Goal: Information Seeking & Learning: Learn about a topic

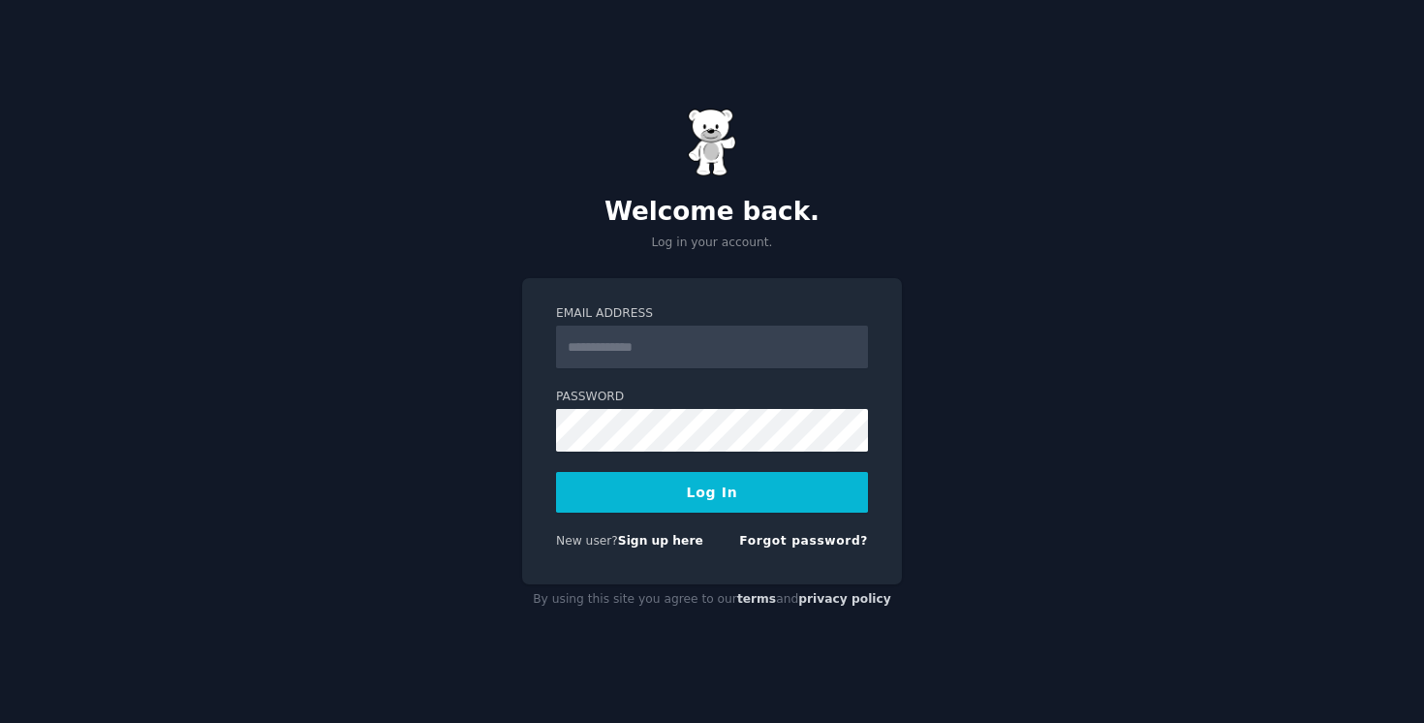
click at [701, 343] on input "Email Address" at bounding box center [712, 346] width 312 height 43
click at [739, 394] on label "Password" at bounding box center [712, 396] width 312 height 17
click at [721, 334] on input "Email Address" at bounding box center [712, 346] width 312 height 43
type input "**********"
click at [726, 485] on button "Log In" at bounding box center [712, 492] width 312 height 41
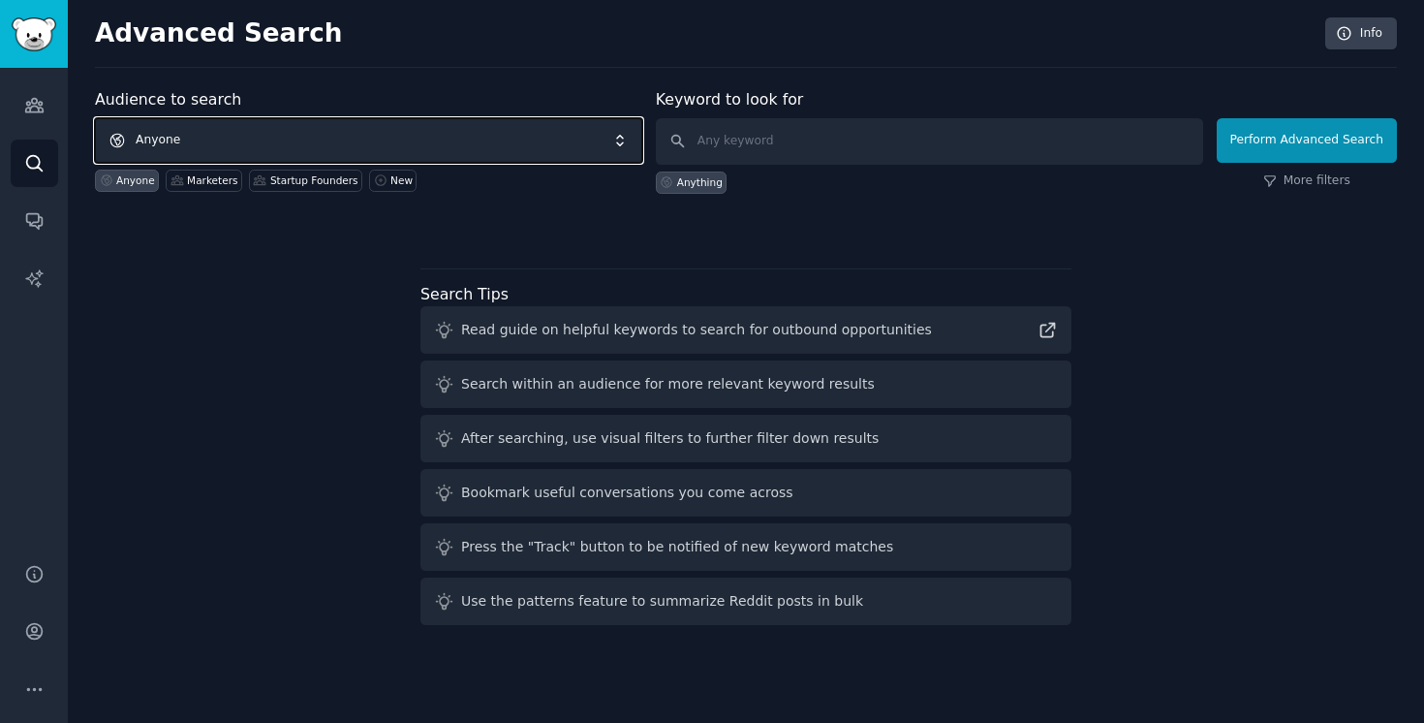
click at [196, 143] on span "Anyone" at bounding box center [368, 140] width 547 height 45
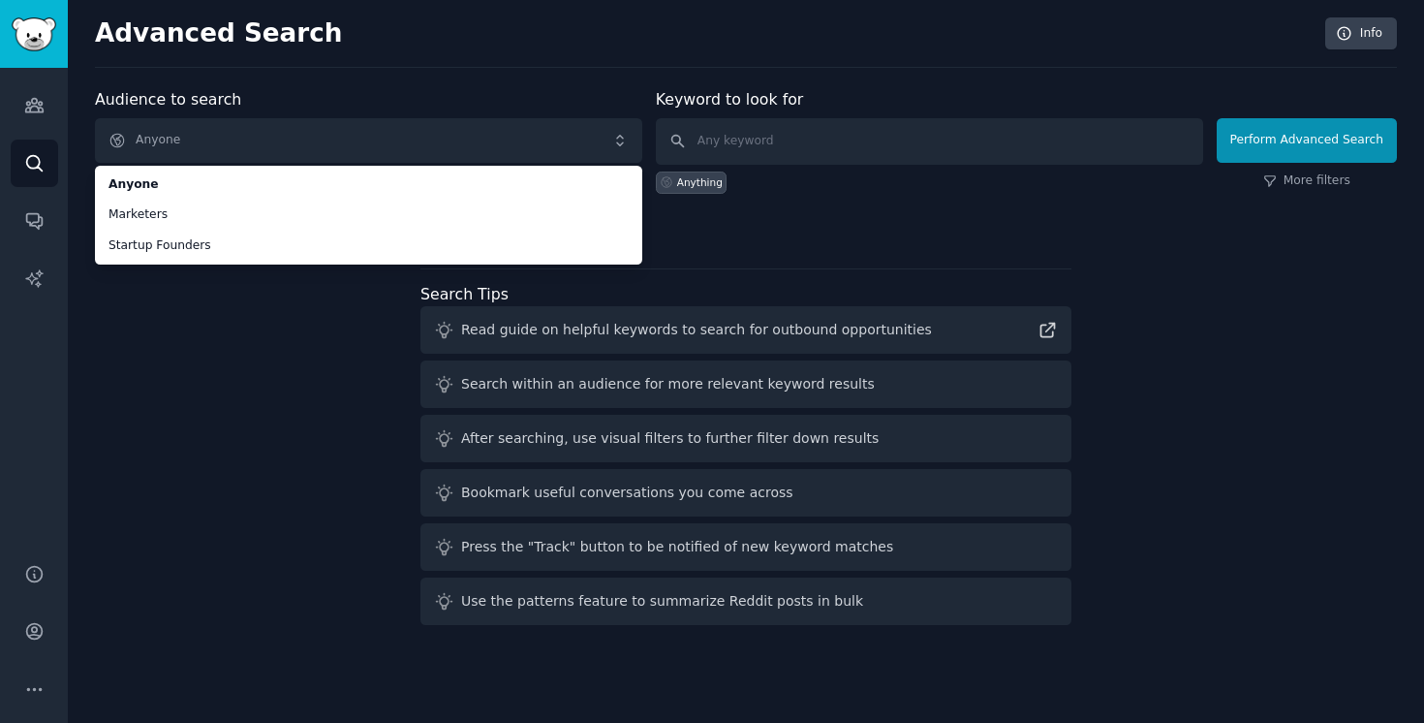
click at [242, 412] on div "Audience to search Anyone Anyone Marketers Startup Founders Anyone Marketers St…" at bounding box center [746, 360] width 1302 height 544
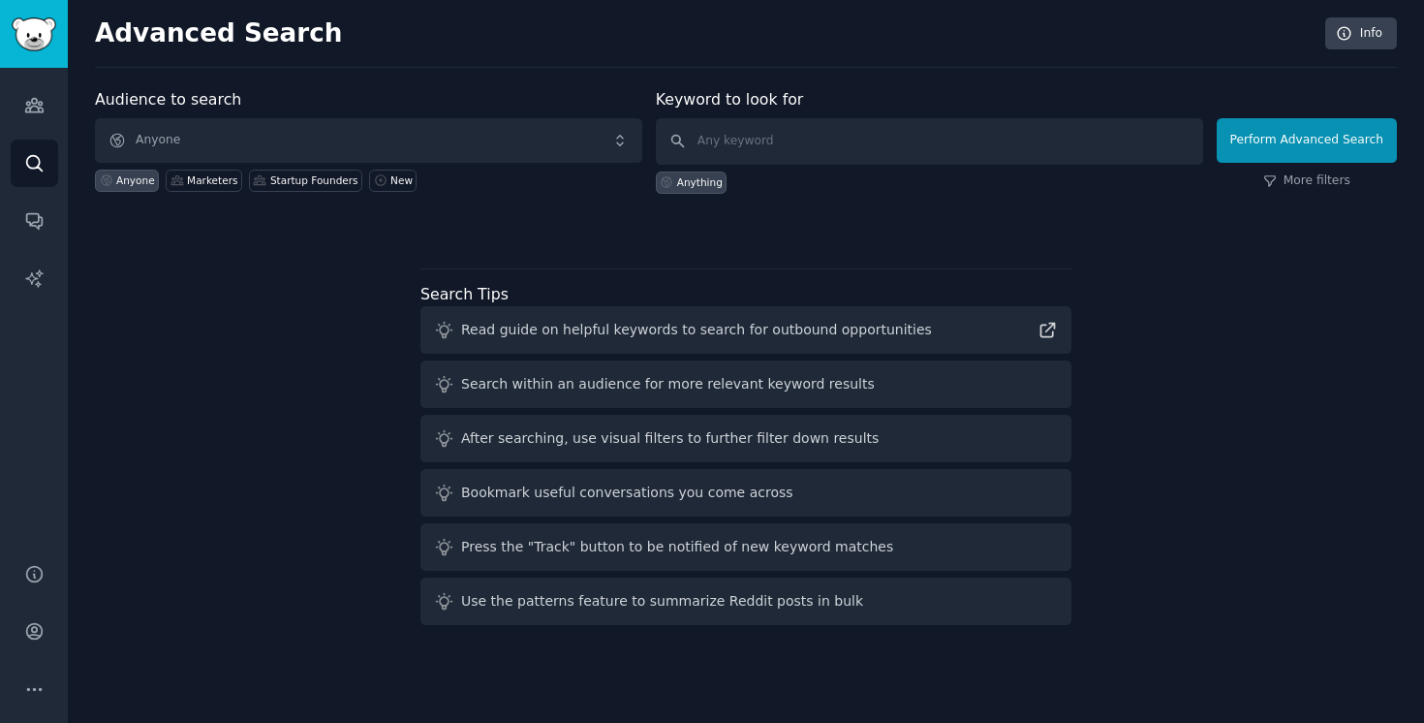
click at [310, 352] on div "Audience to search Anyone Anyone Marketers Startup Founders New Keyword to look…" at bounding box center [746, 360] width 1302 height 544
click at [303, 127] on span "Anyone" at bounding box center [368, 140] width 547 height 45
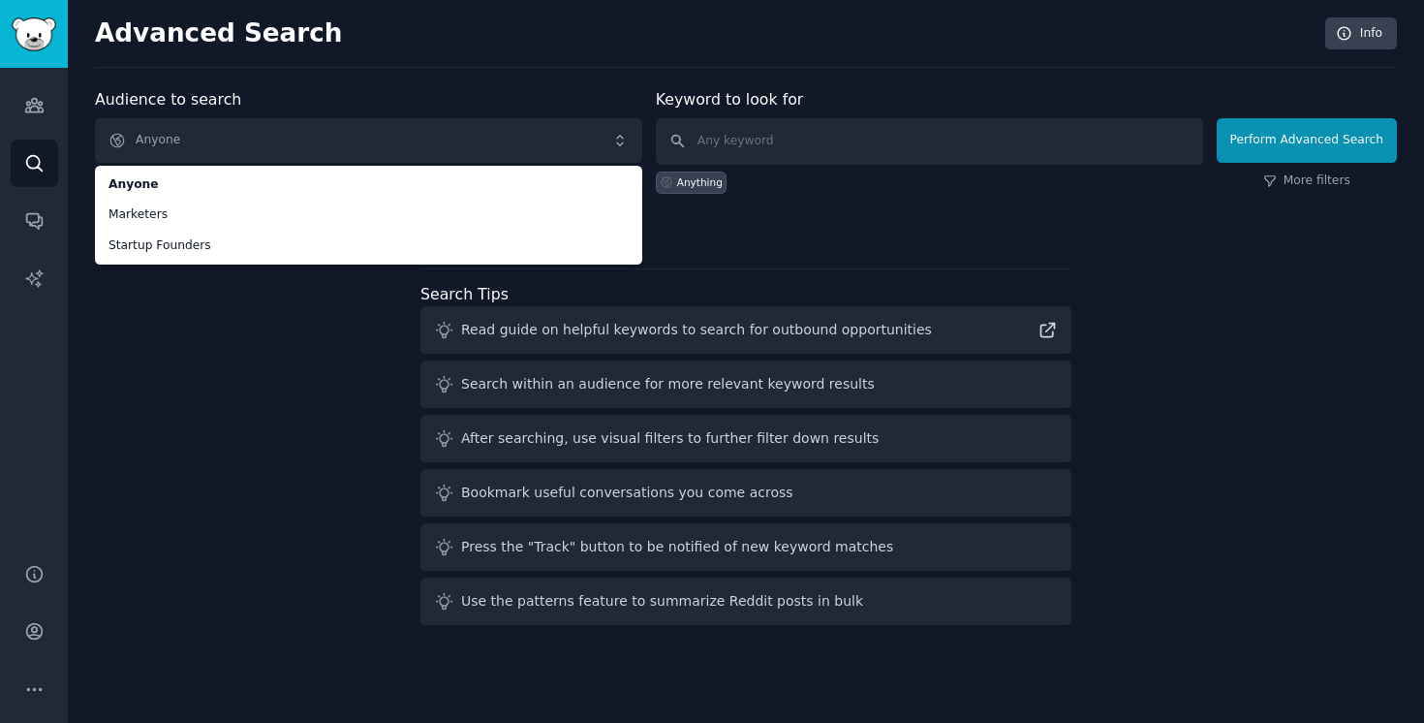
click at [287, 347] on div "Audience to search Anyone Anyone Marketers Startup Founders Anyone Marketers St…" at bounding box center [746, 360] width 1302 height 544
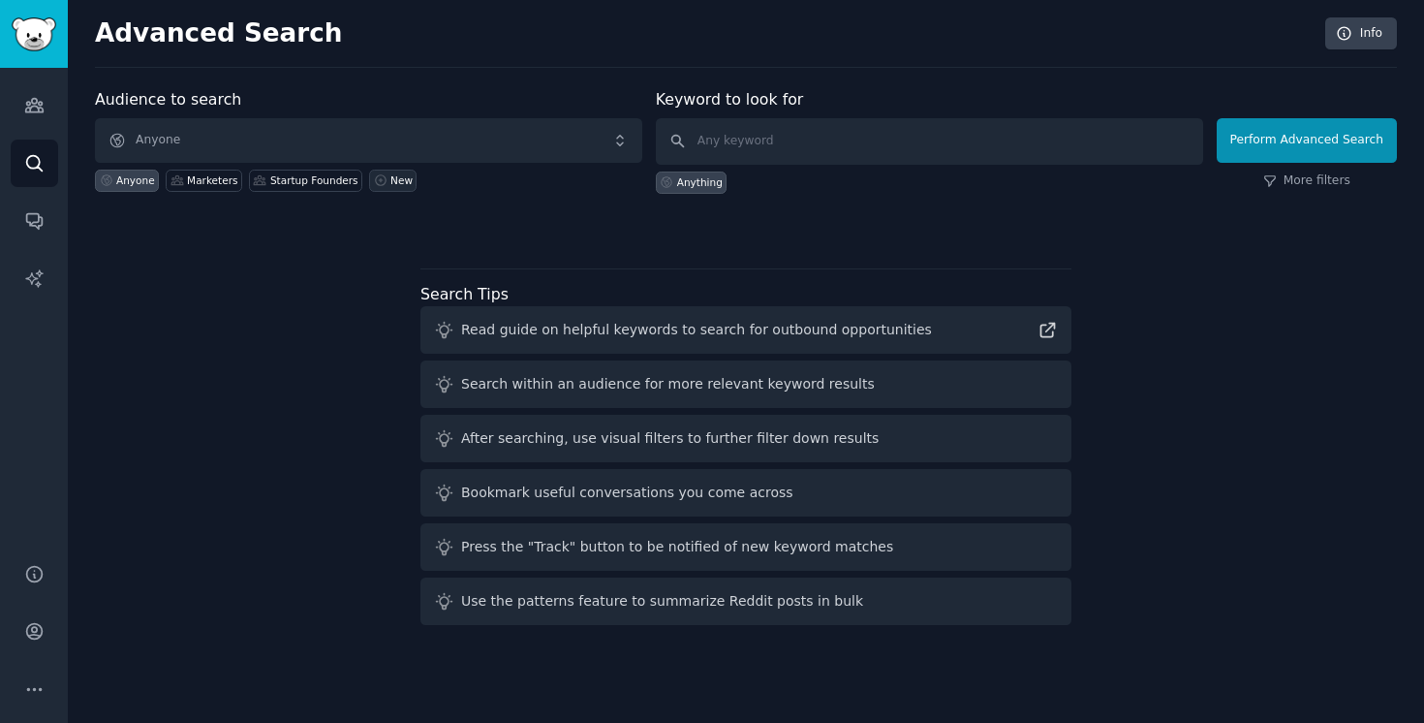
click at [376, 176] on icon at bounding box center [381, 180] width 14 height 14
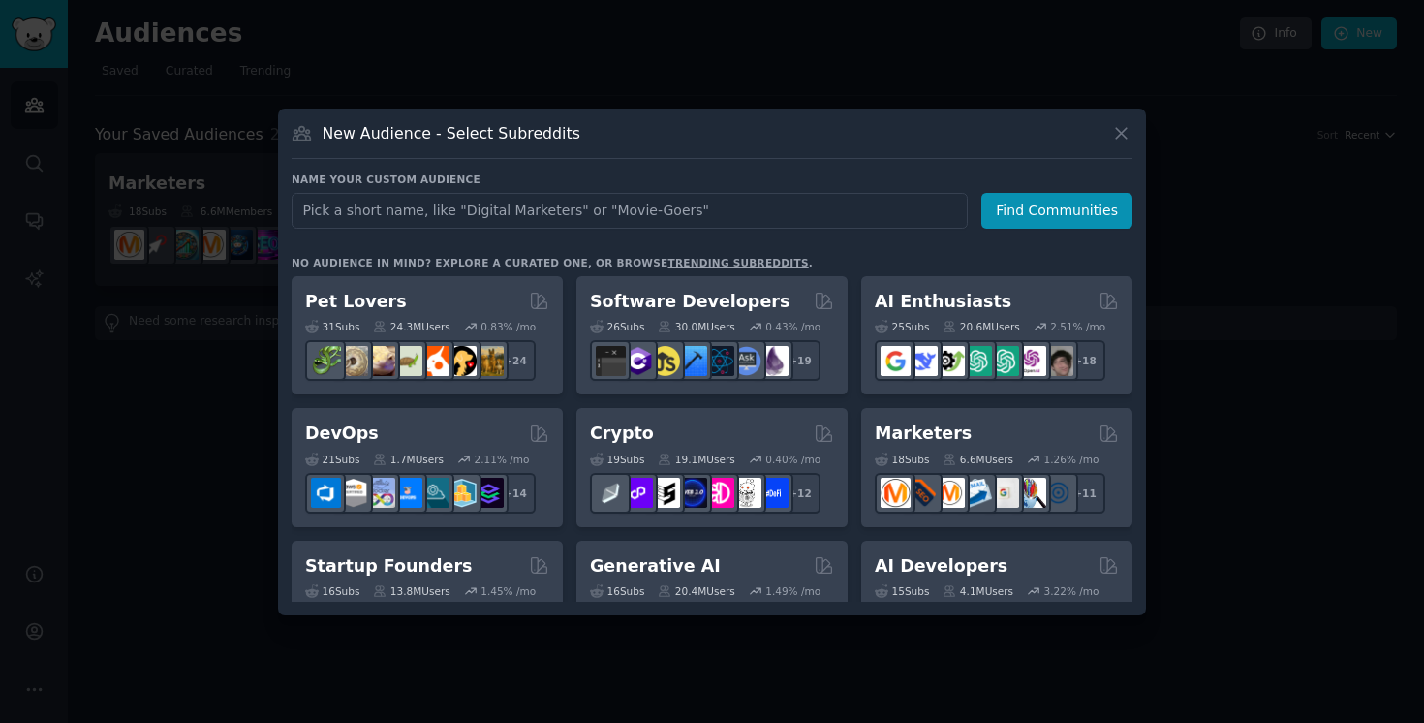
click at [430, 214] on input "text" at bounding box center [630, 211] width 676 height 36
type input "ai video"
click at [1013, 210] on button "Find Communities" at bounding box center [1056, 211] width 151 height 36
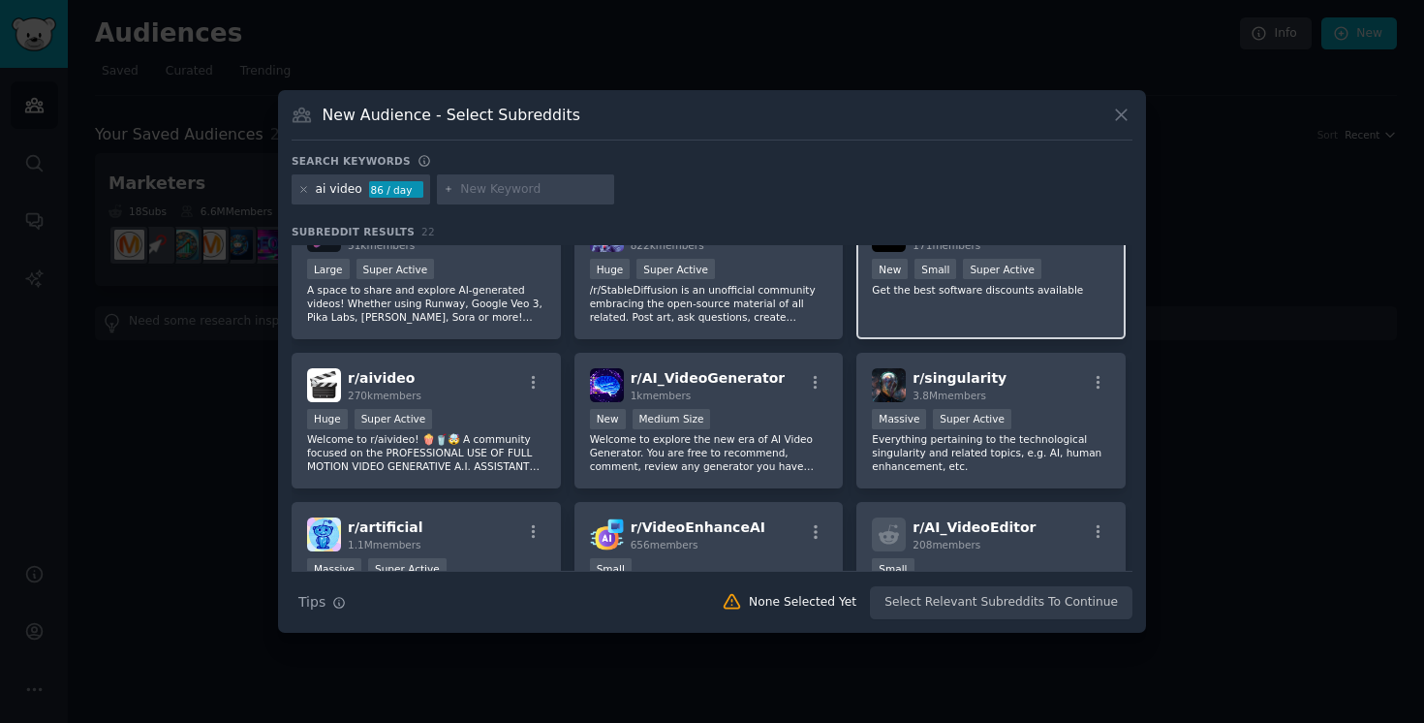
scroll to position [67, 0]
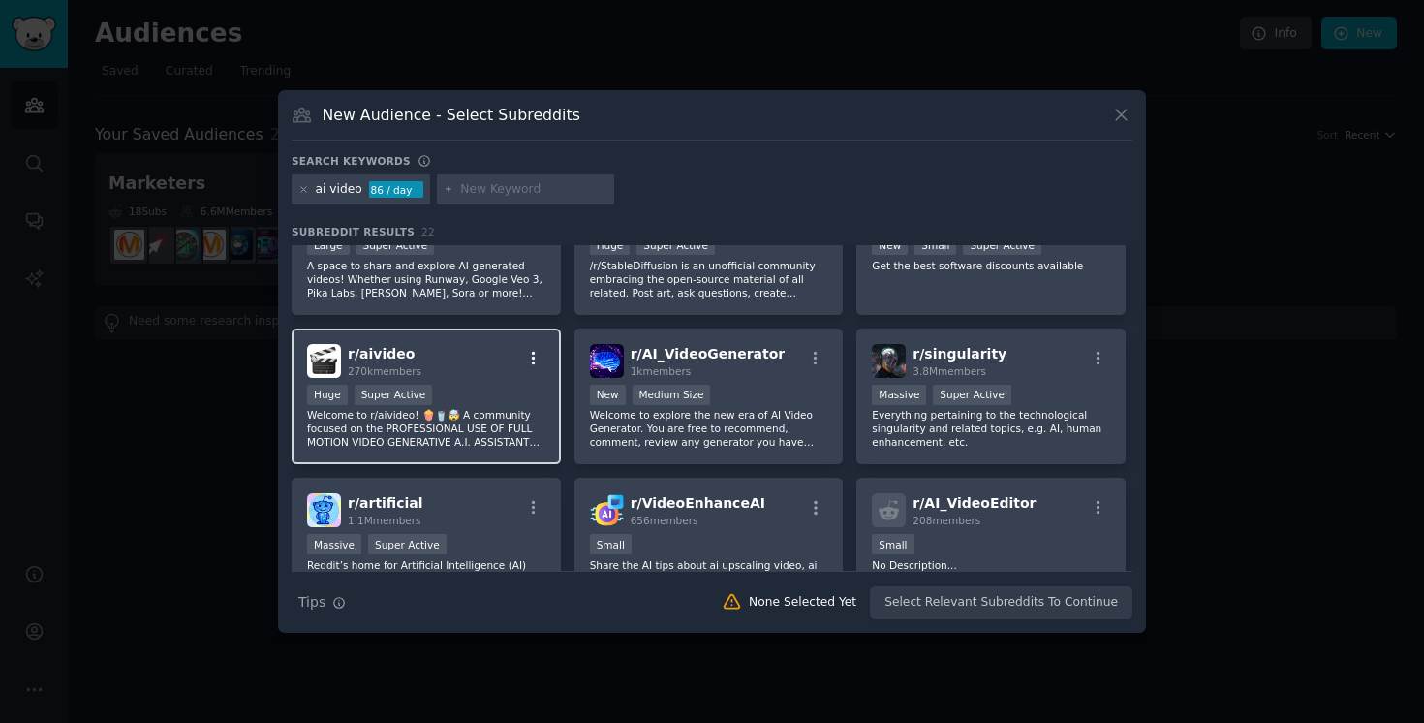
click at [534, 362] on icon "button" at bounding box center [533, 358] width 17 height 17
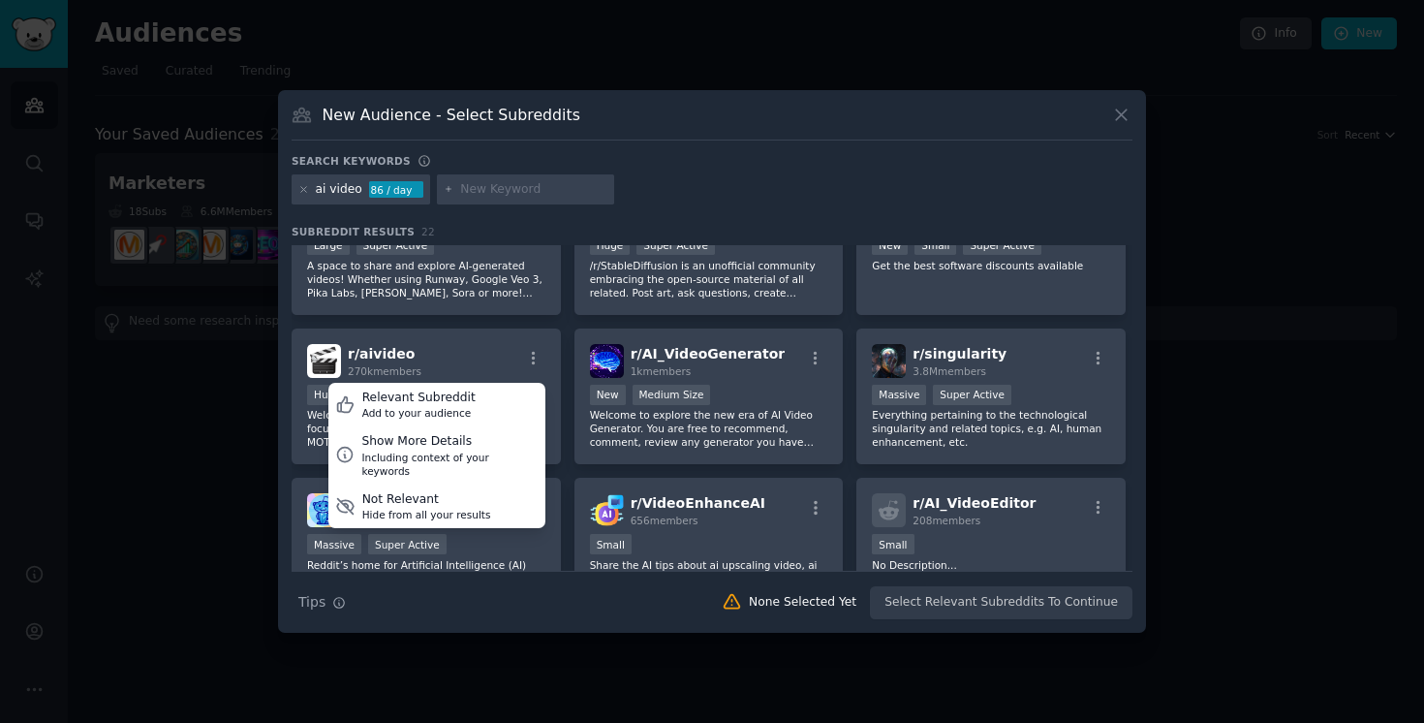
click at [820, 150] on div "New Audience - Select Subreddits Search keywords ai video 86 / day Subreddit Re…" at bounding box center [712, 361] width 868 height 543
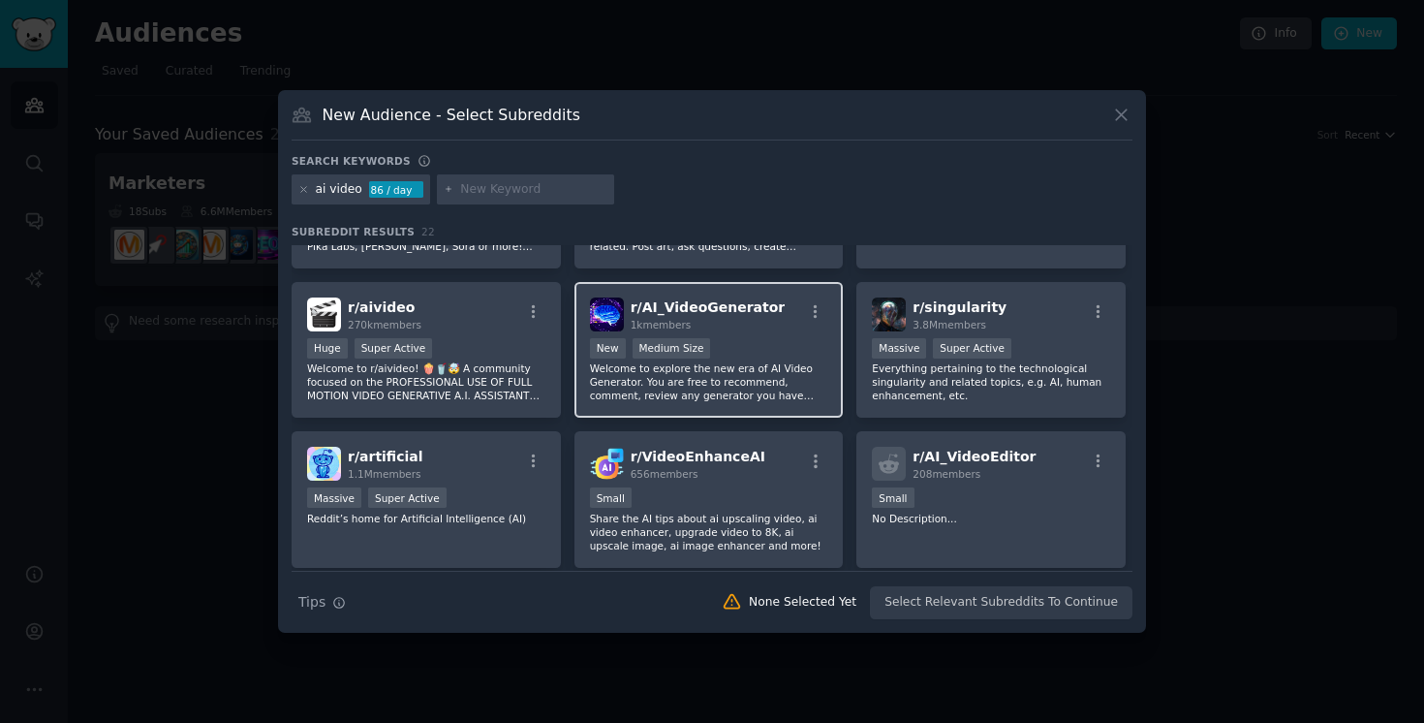
scroll to position [101, 0]
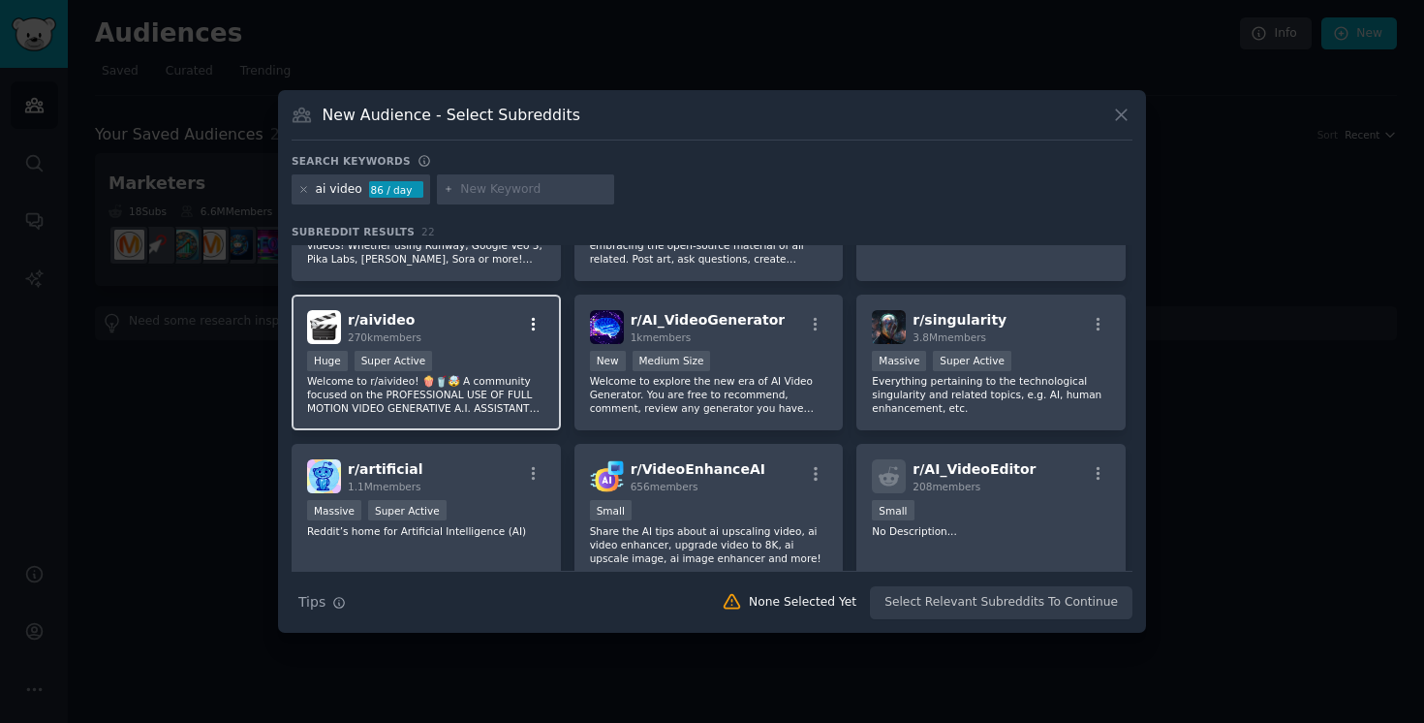
click at [528, 325] on icon "button" at bounding box center [533, 324] width 17 height 17
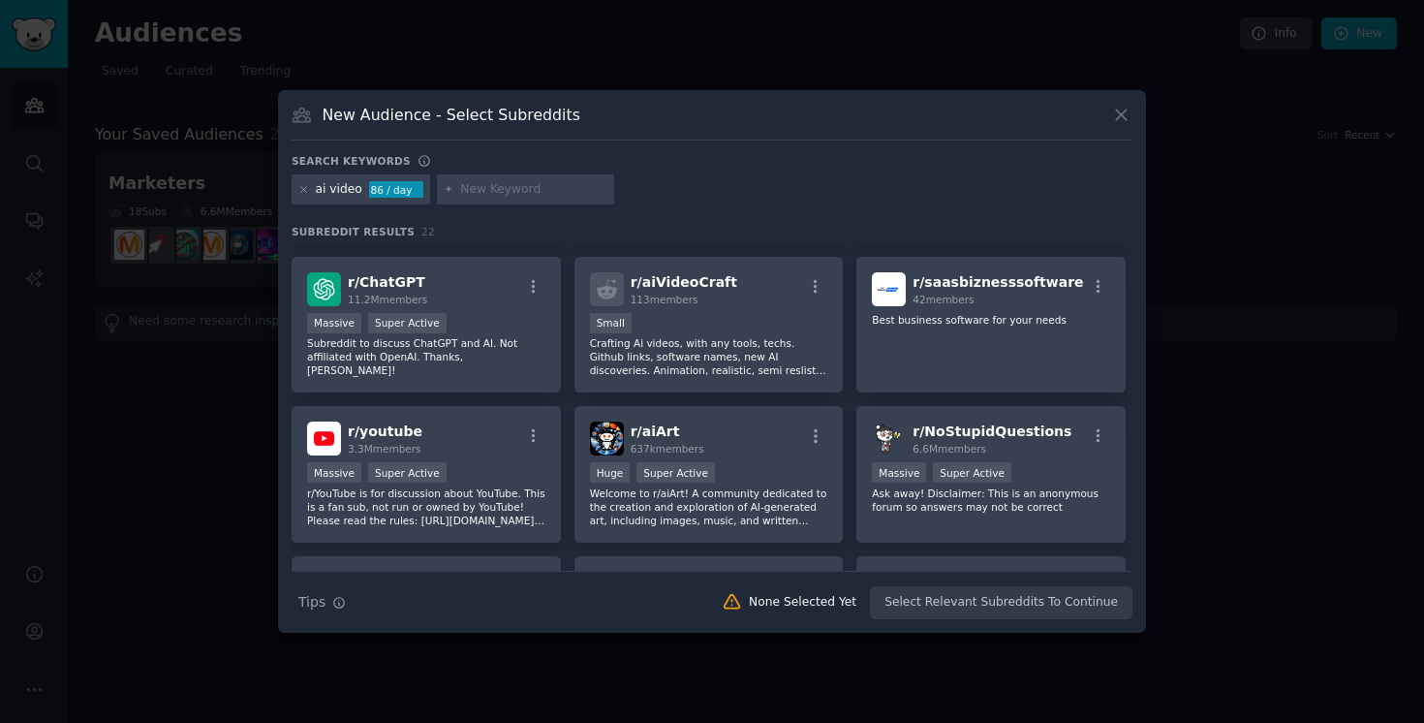
click at [880, 176] on div "ai video 86 / day" at bounding box center [712, 193] width 841 height 38
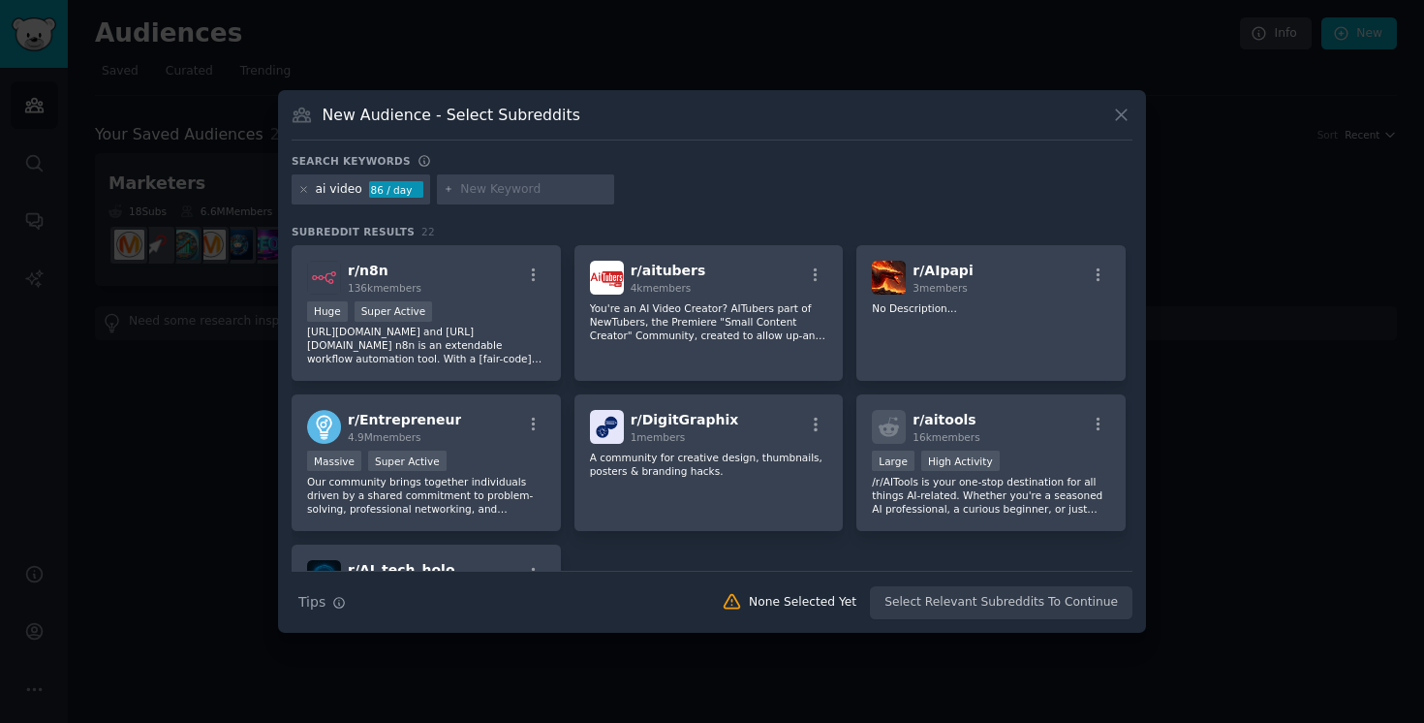
scroll to position [0, 0]
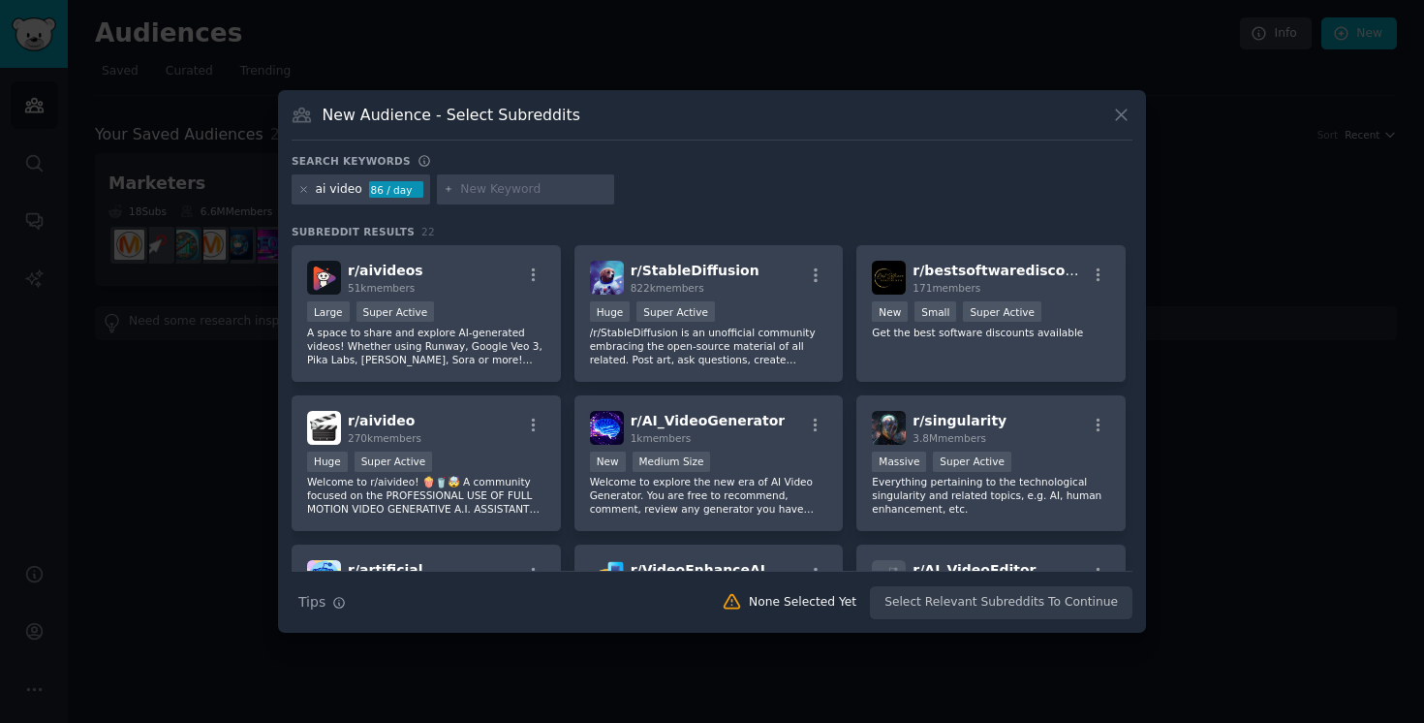
click at [492, 184] on input "text" at bounding box center [533, 189] width 147 height 17
type input "o"
type input "openart"
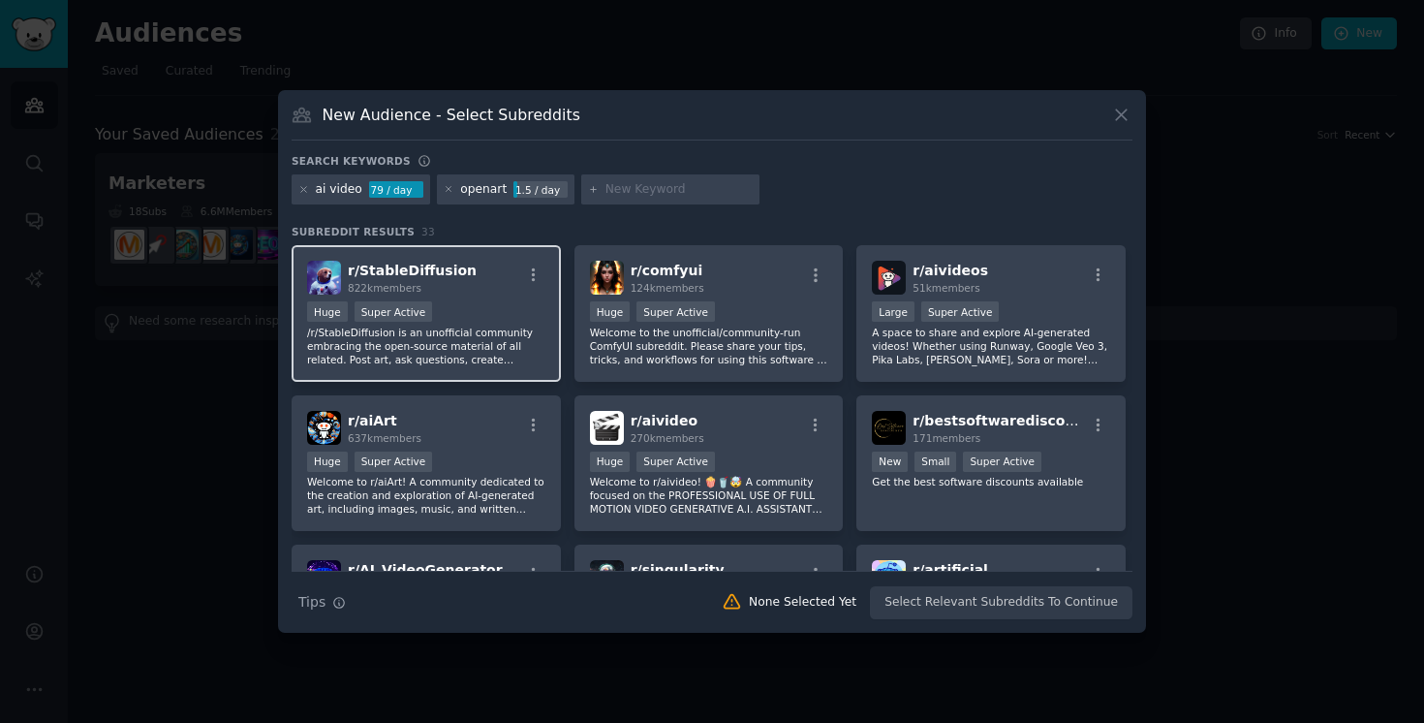
click at [405, 273] on span "r/ StableDiffusion" at bounding box center [412, 269] width 129 height 15
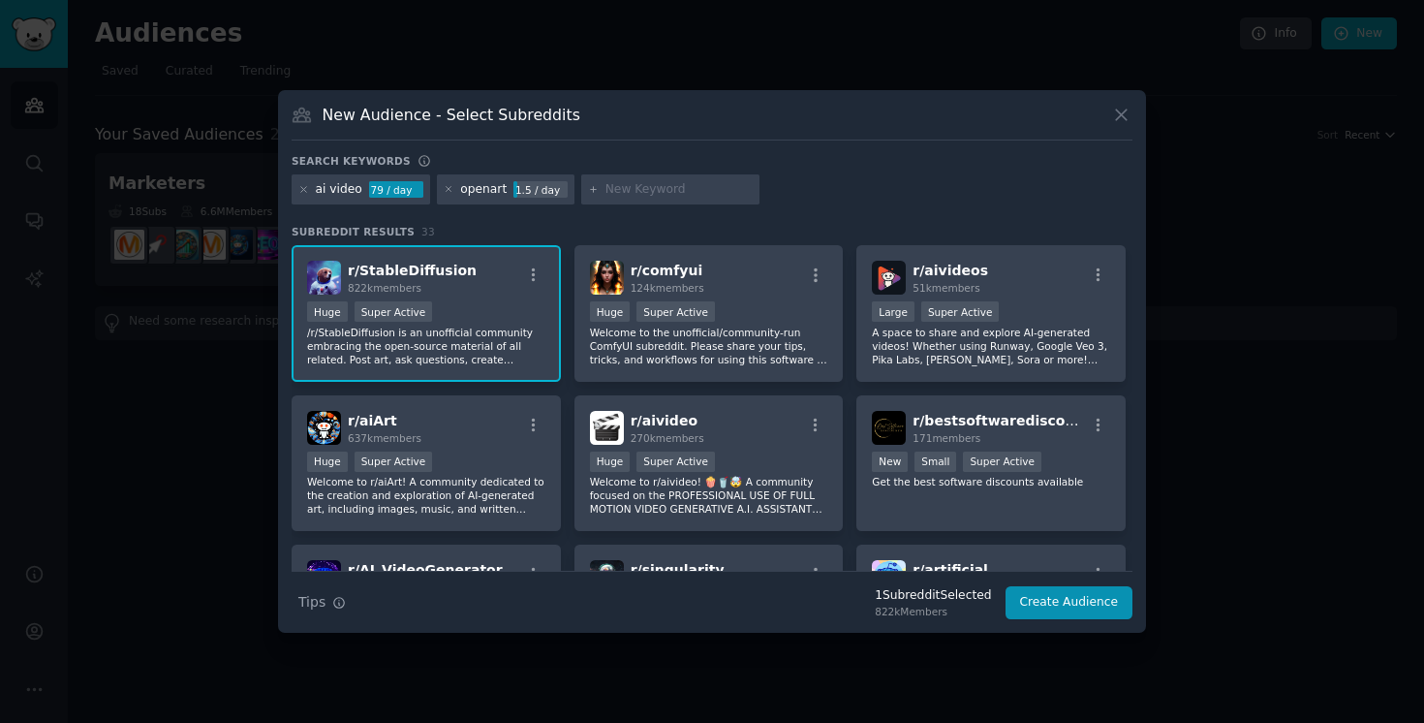
click at [839, 211] on div "ai video 79 / day openart 1.5 / day" at bounding box center [712, 193] width 841 height 38
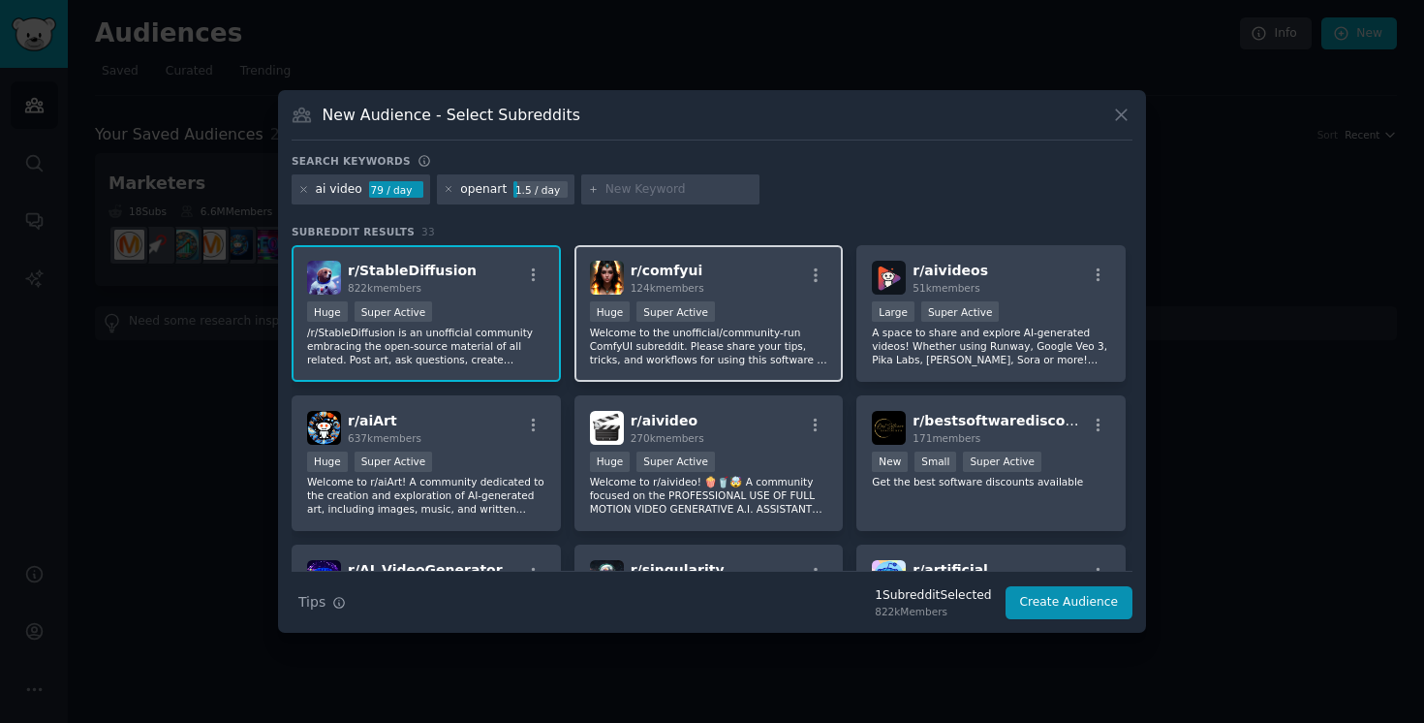
click at [736, 305] on div ">= 95th percentile for submissions / day Huge Super Active" at bounding box center [709, 313] width 238 height 24
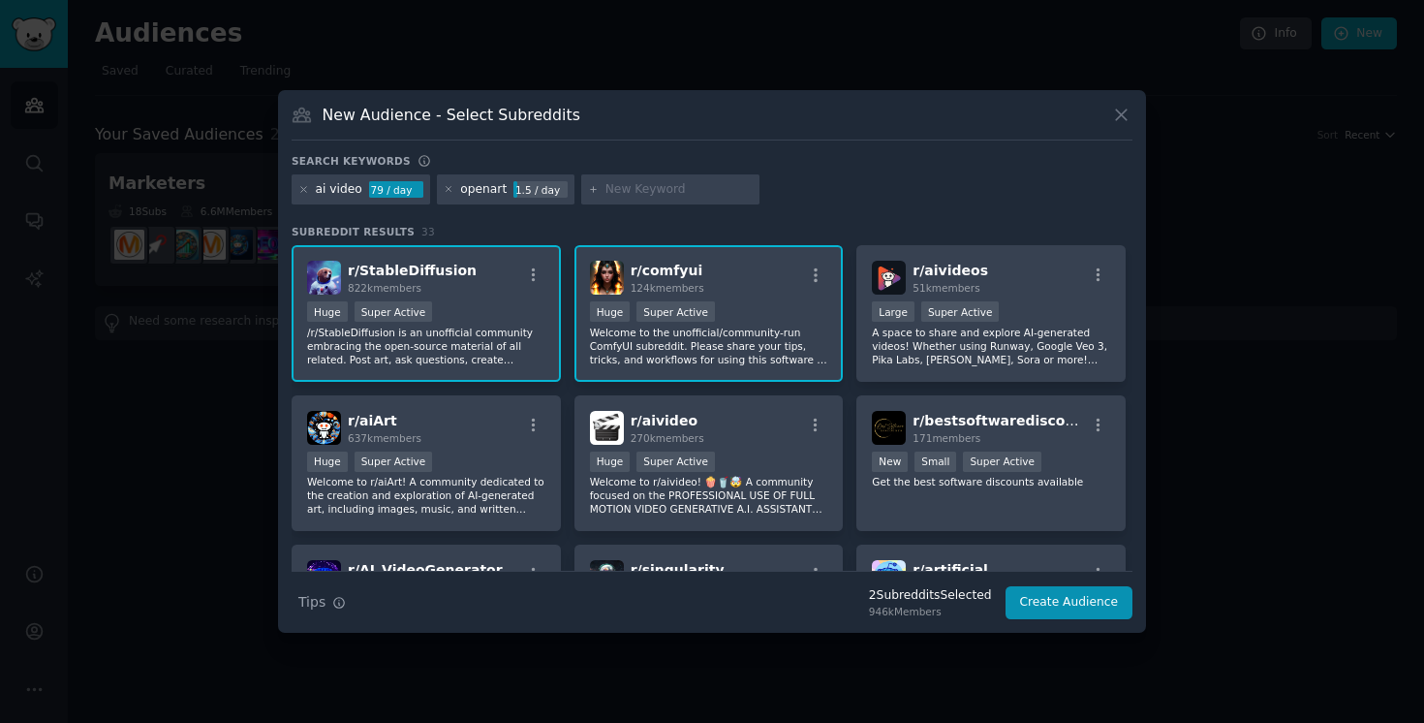
click at [731, 314] on div ">= 95th percentile for submissions / day Huge Super Active" at bounding box center [709, 313] width 238 height 24
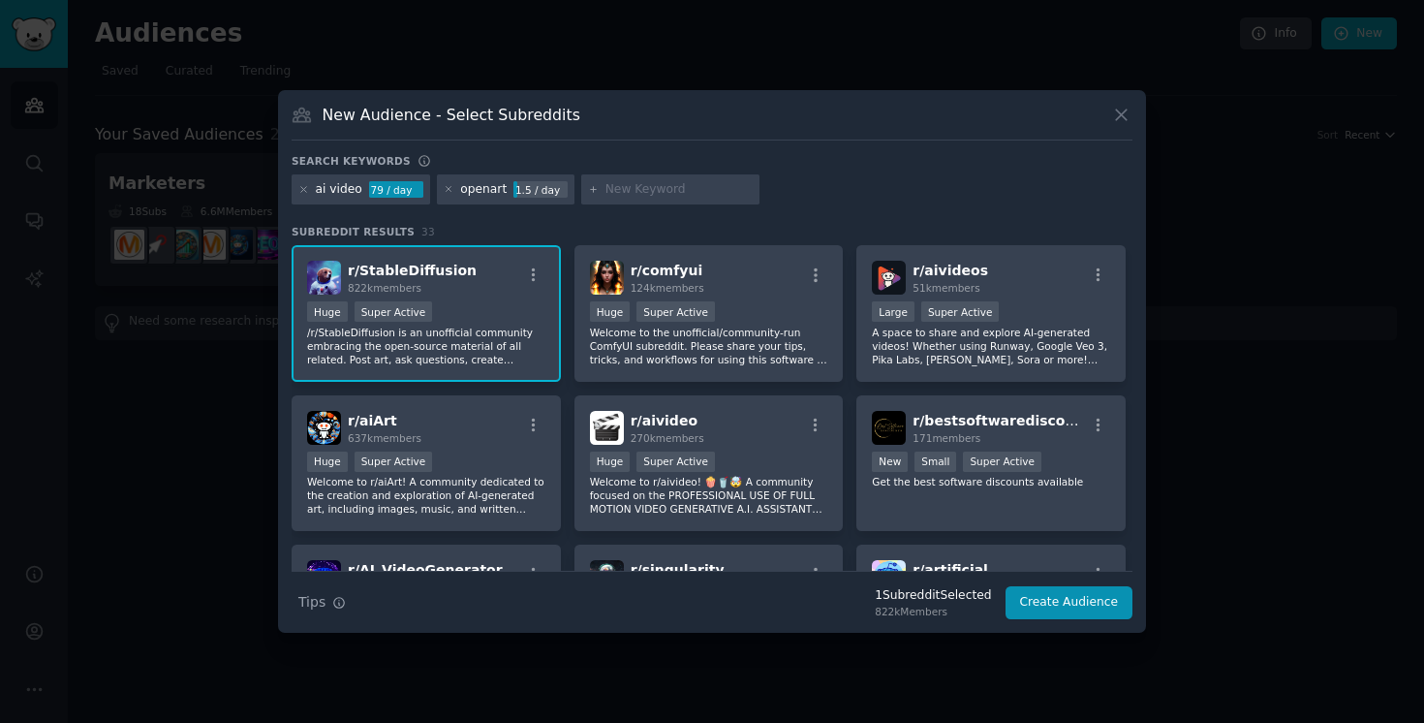
click at [508, 301] on div ">= 95th percentile for submissions / day Huge Super Active" at bounding box center [426, 313] width 238 height 24
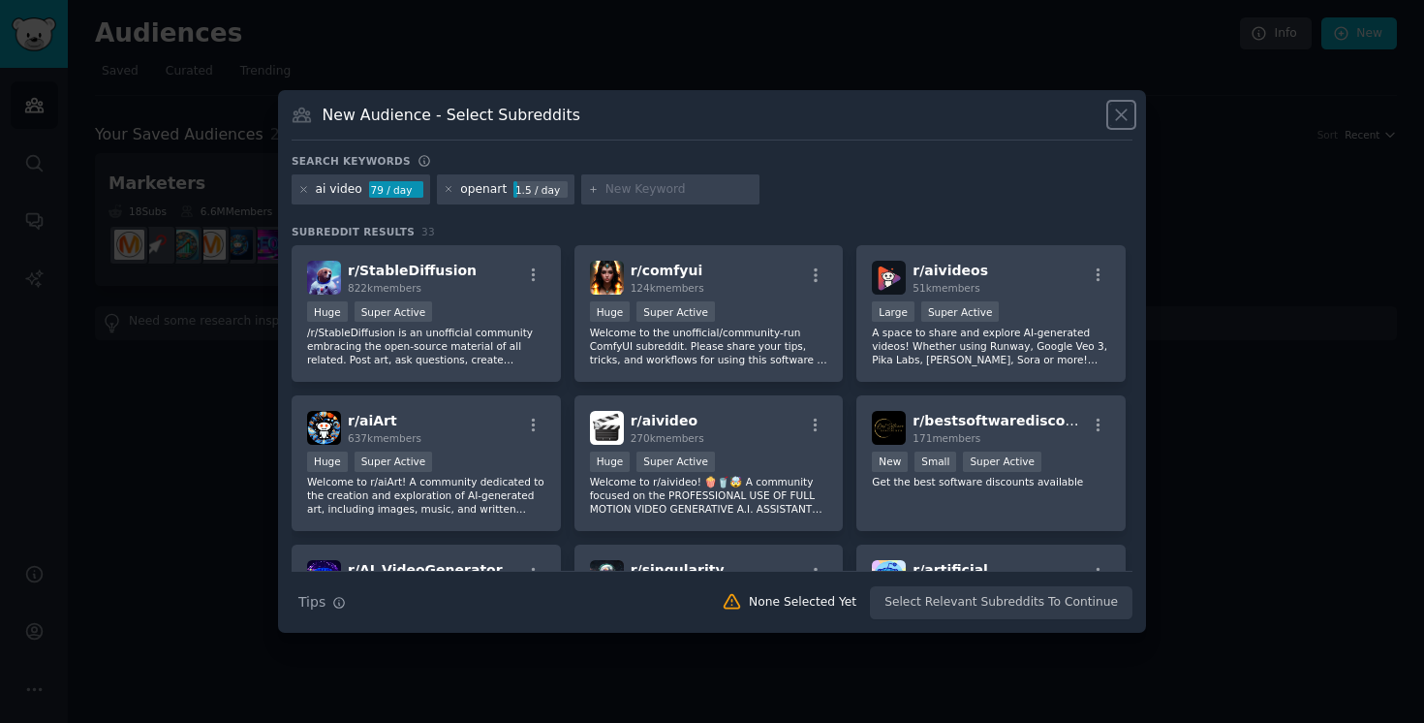
click at [1126, 108] on icon at bounding box center [1121, 115] width 20 height 20
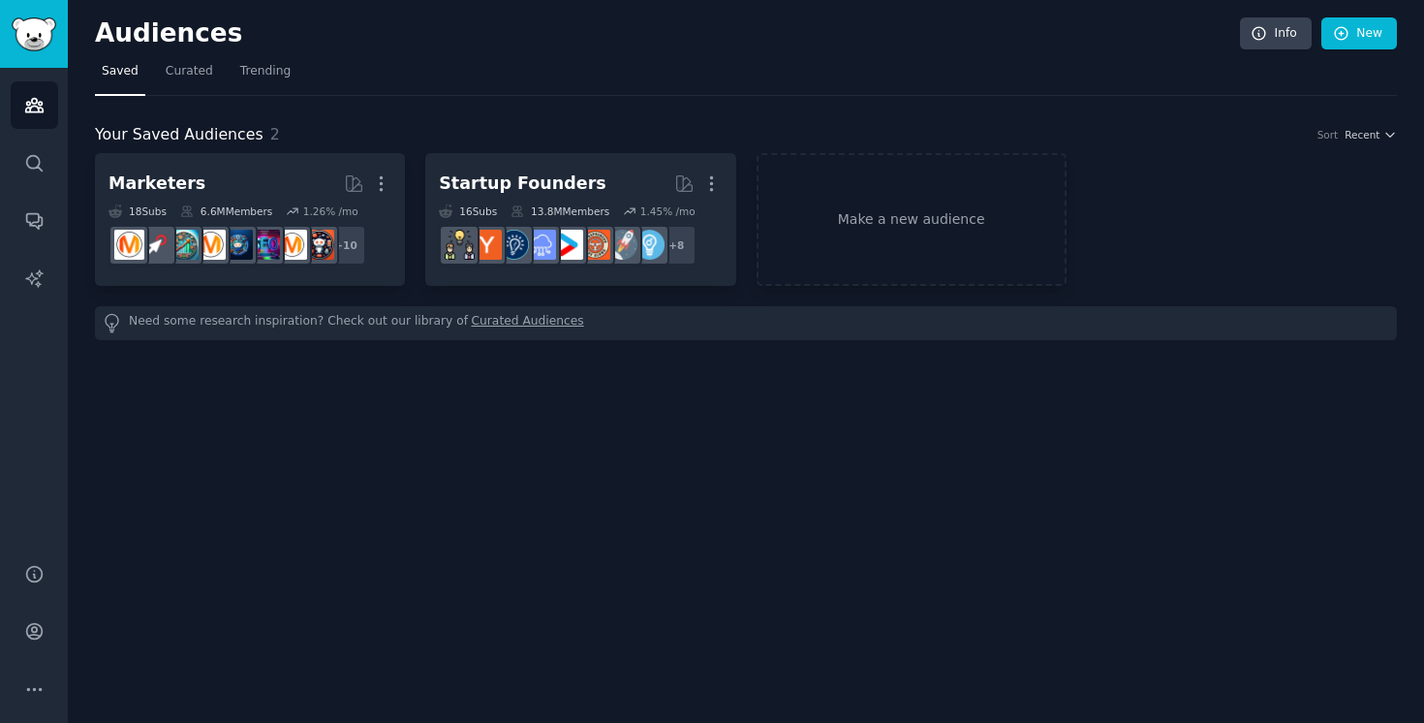
click at [730, 469] on div "Audiences Info New Saved Curated Trending Your Saved Audiences 2 Sort Recent Ma…" at bounding box center [746, 361] width 1356 height 723
click at [906, 223] on link "Make a new audience" at bounding box center [911, 219] width 310 height 133
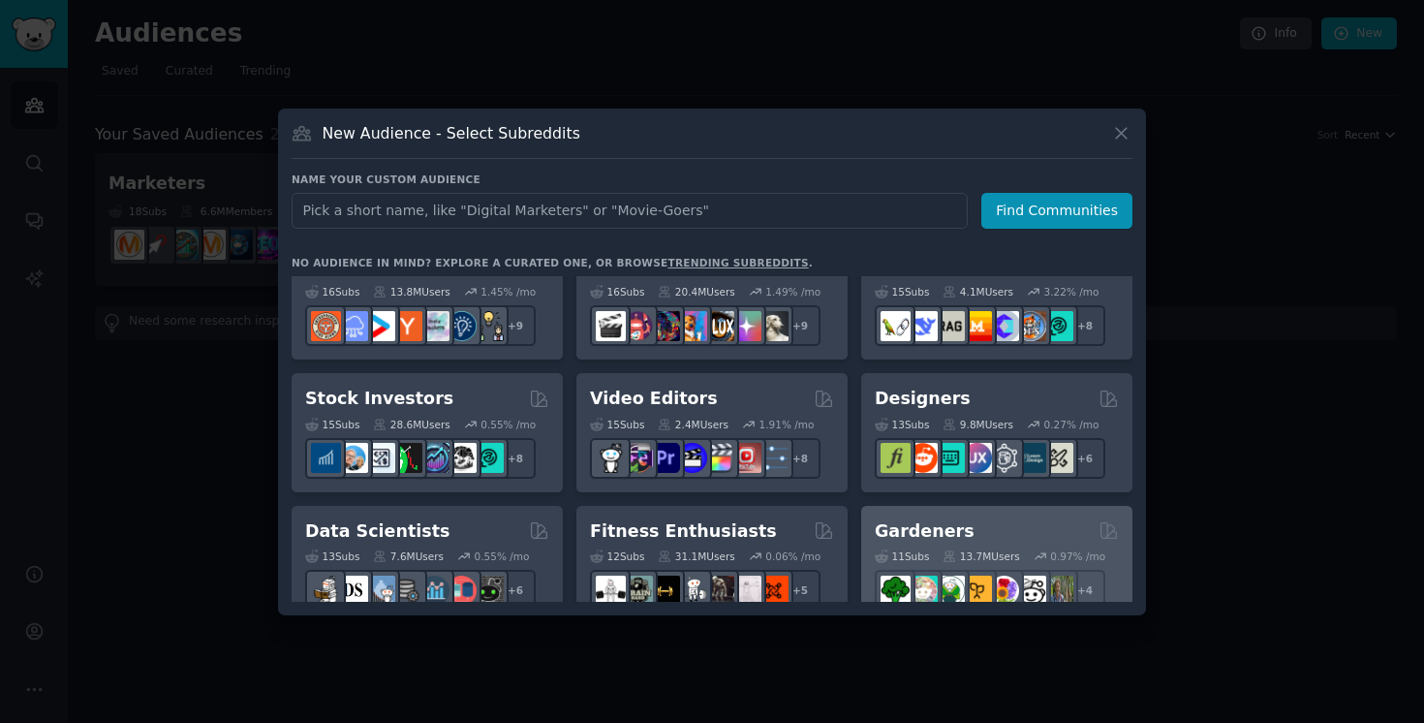
scroll to position [311, 0]
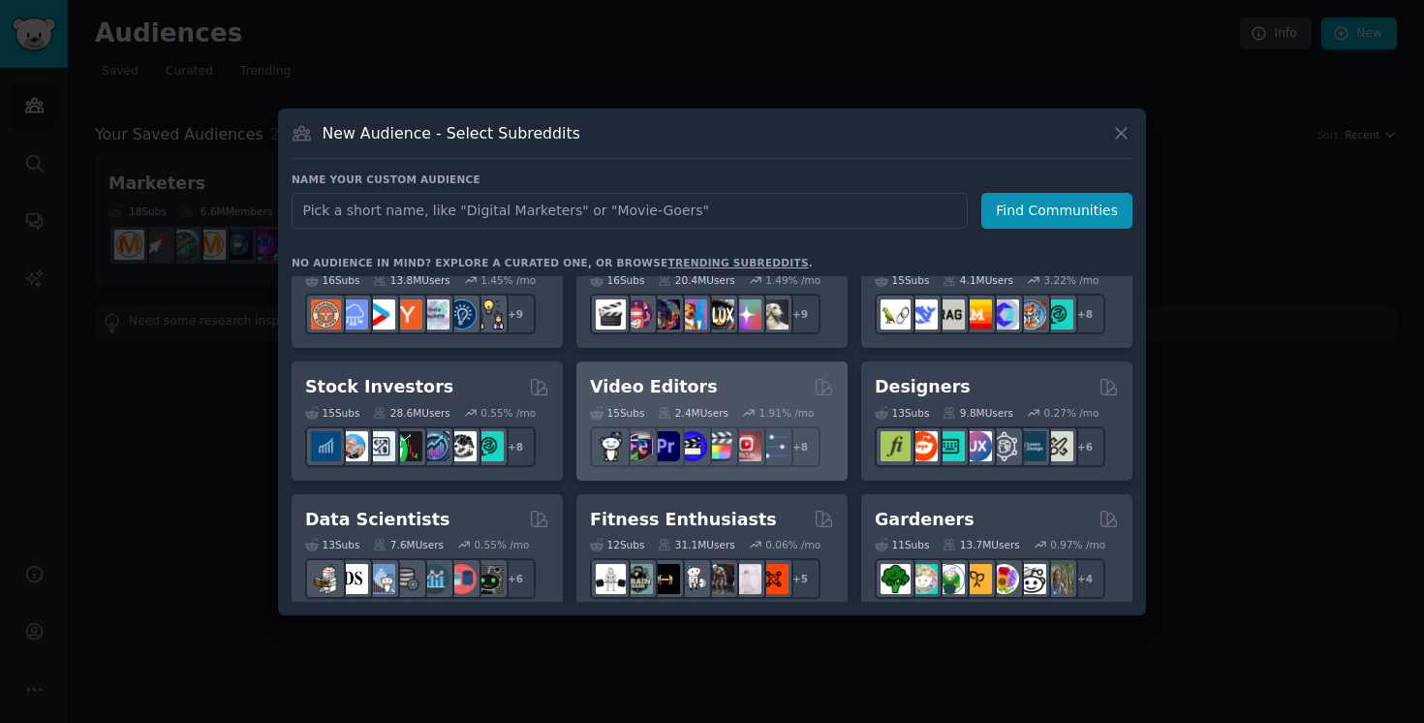
click at [727, 381] on div "Video Editors" at bounding box center [712, 387] width 244 height 24
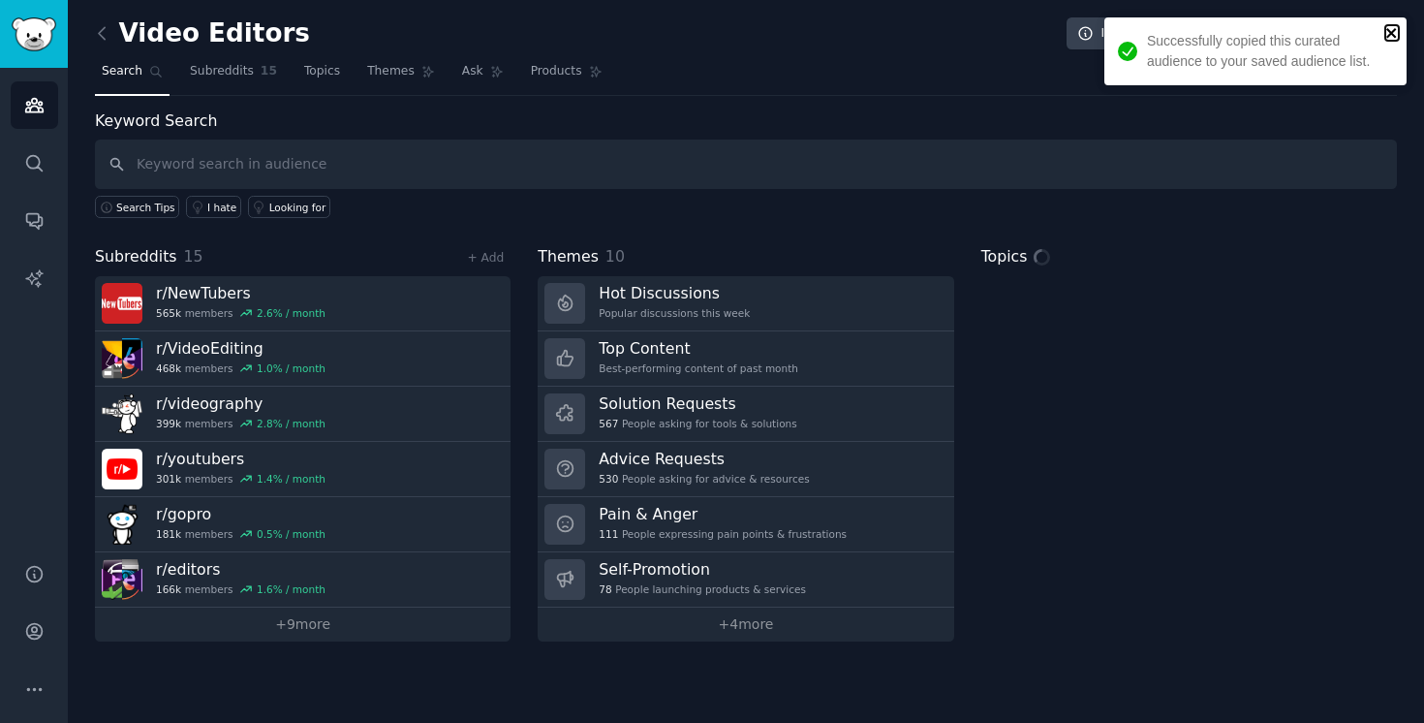
click at [1389, 35] on icon "close" at bounding box center [1391, 33] width 10 height 10
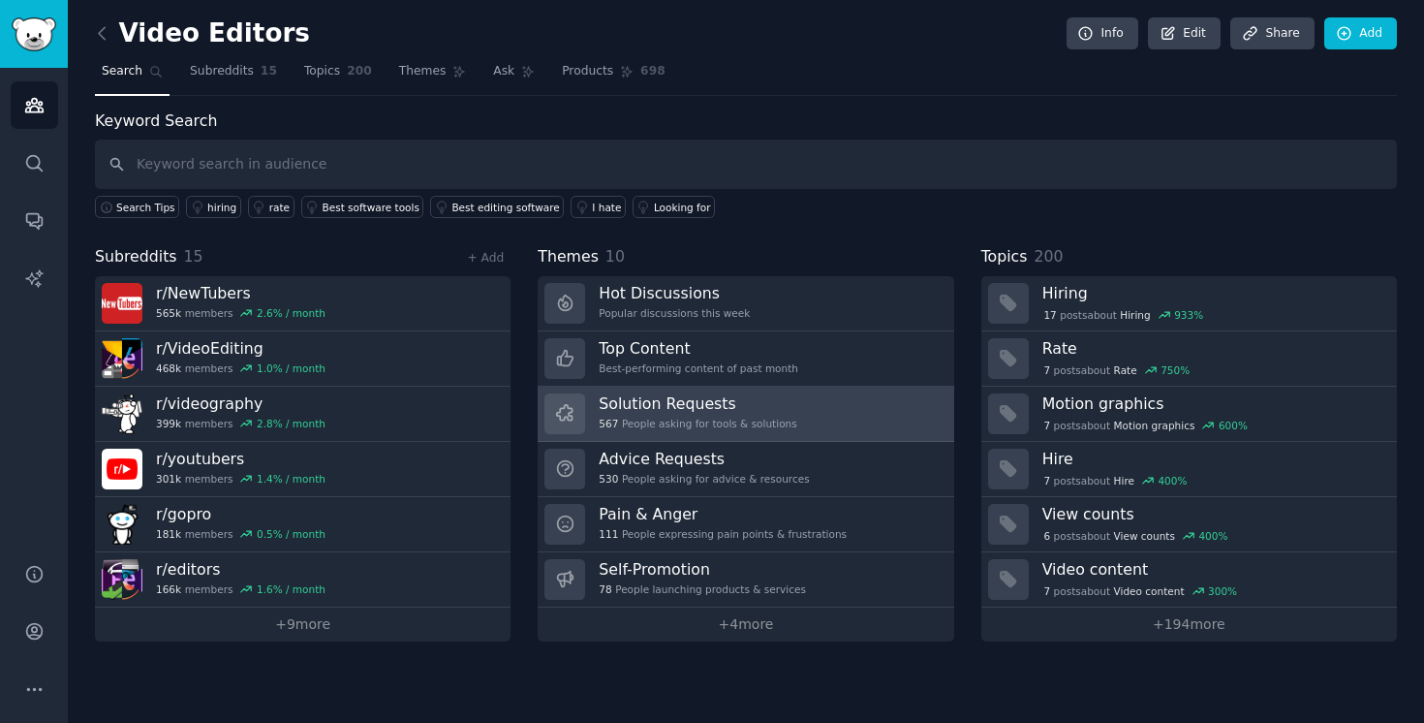
click at [796, 417] on link "Solution Requests 567 People asking for tools & solutions" at bounding box center [746, 413] width 416 height 55
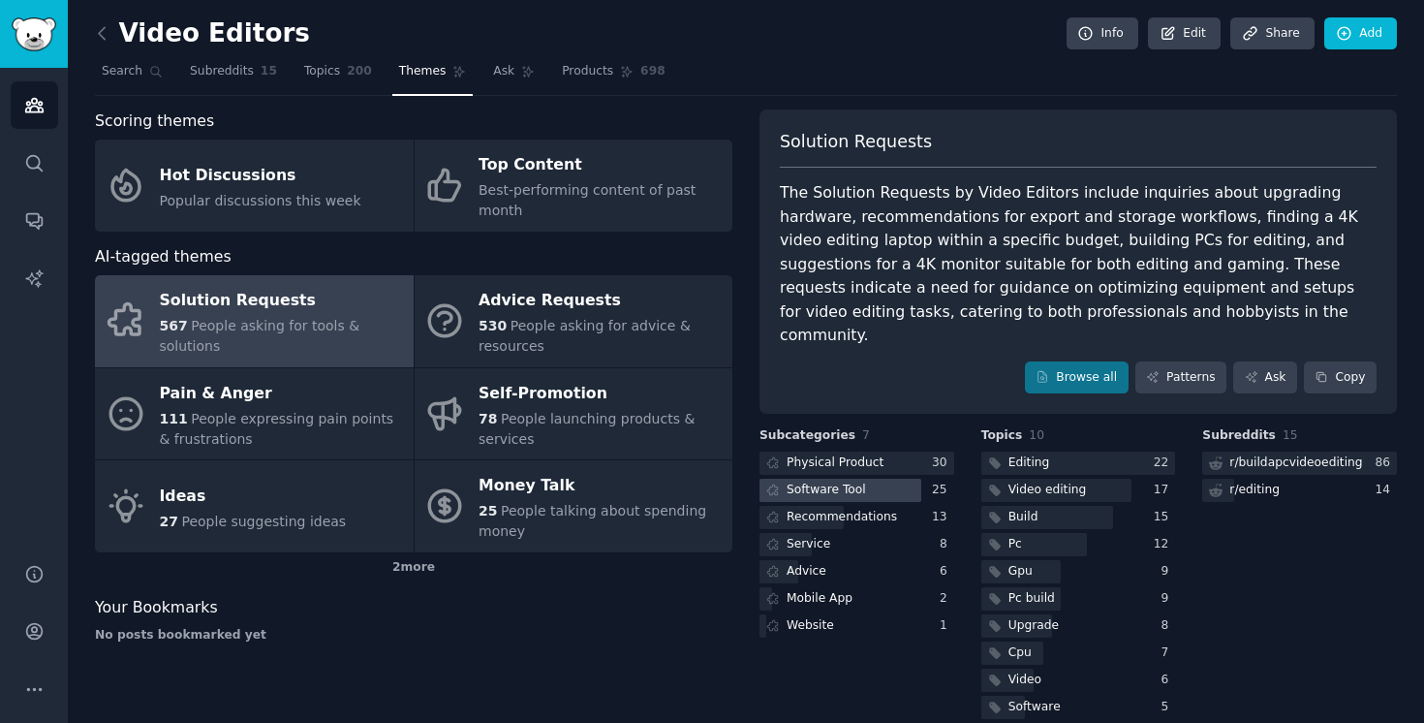
click at [852, 481] on div "Software Tool" at bounding box center [825, 489] width 79 height 17
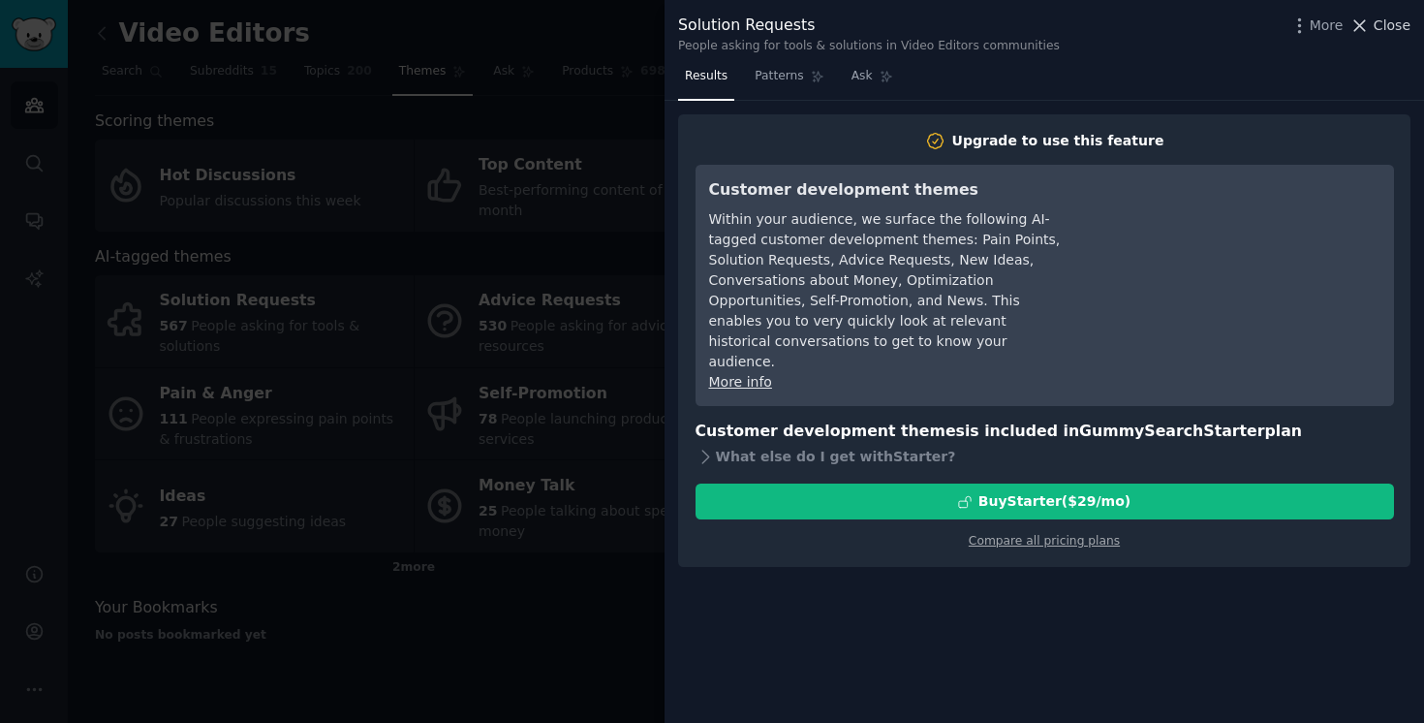
click at [1363, 21] on icon at bounding box center [1359, 25] width 20 height 20
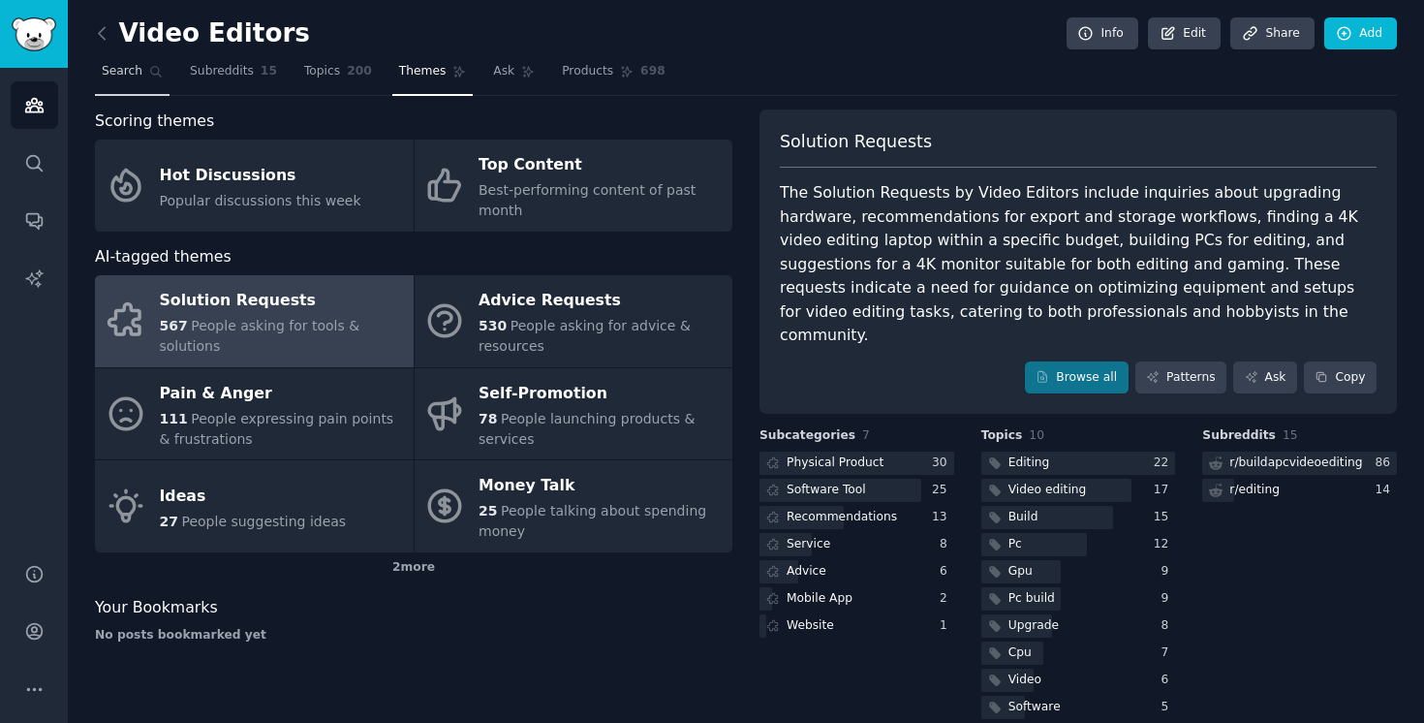
click at [136, 67] on span "Search" at bounding box center [122, 71] width 41 height 17
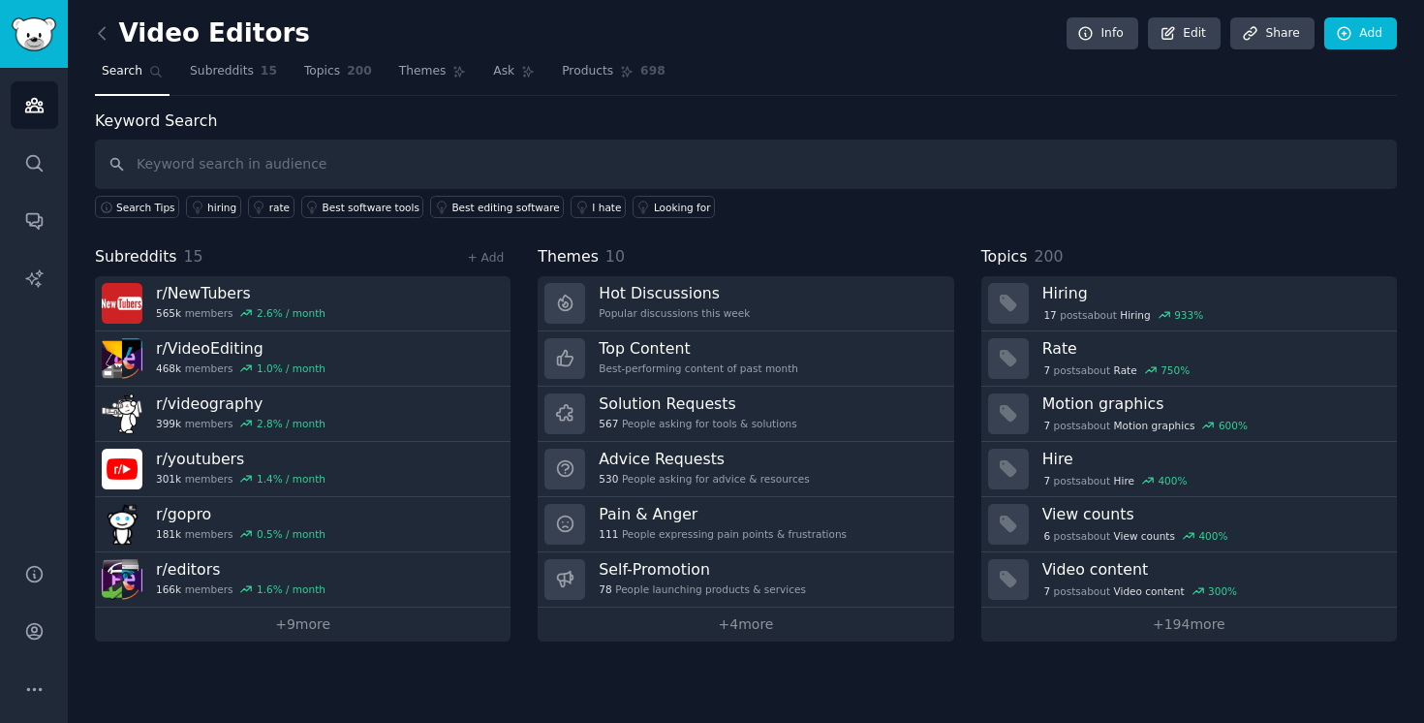
click at [119, 43] on h2 "Video Editors" at bounding box center [202, 33] width 215 height 31
click at [108, 33] on icon at bounding box center [102, 33] width 20 height 20
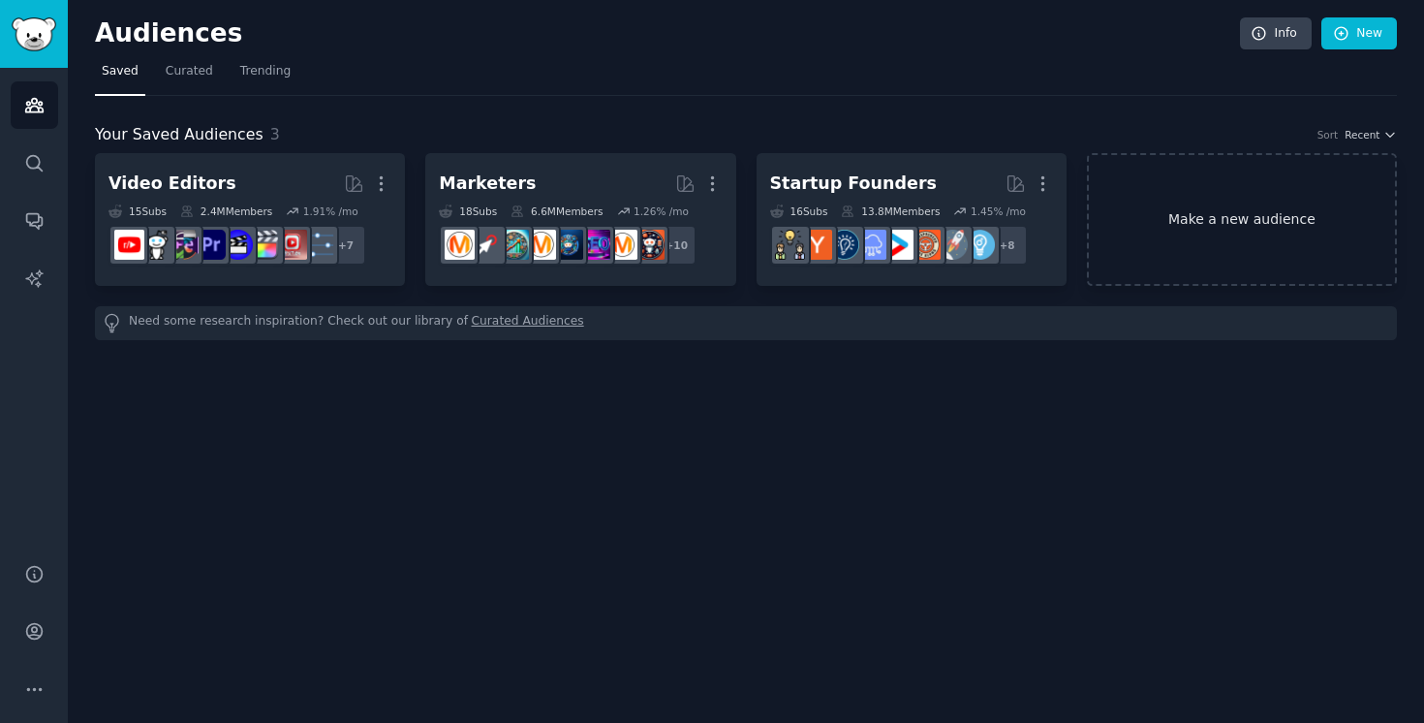
click at [1174, 242] on link "Make a new audience" at bounding box center [1242, 219] width 310 height 133
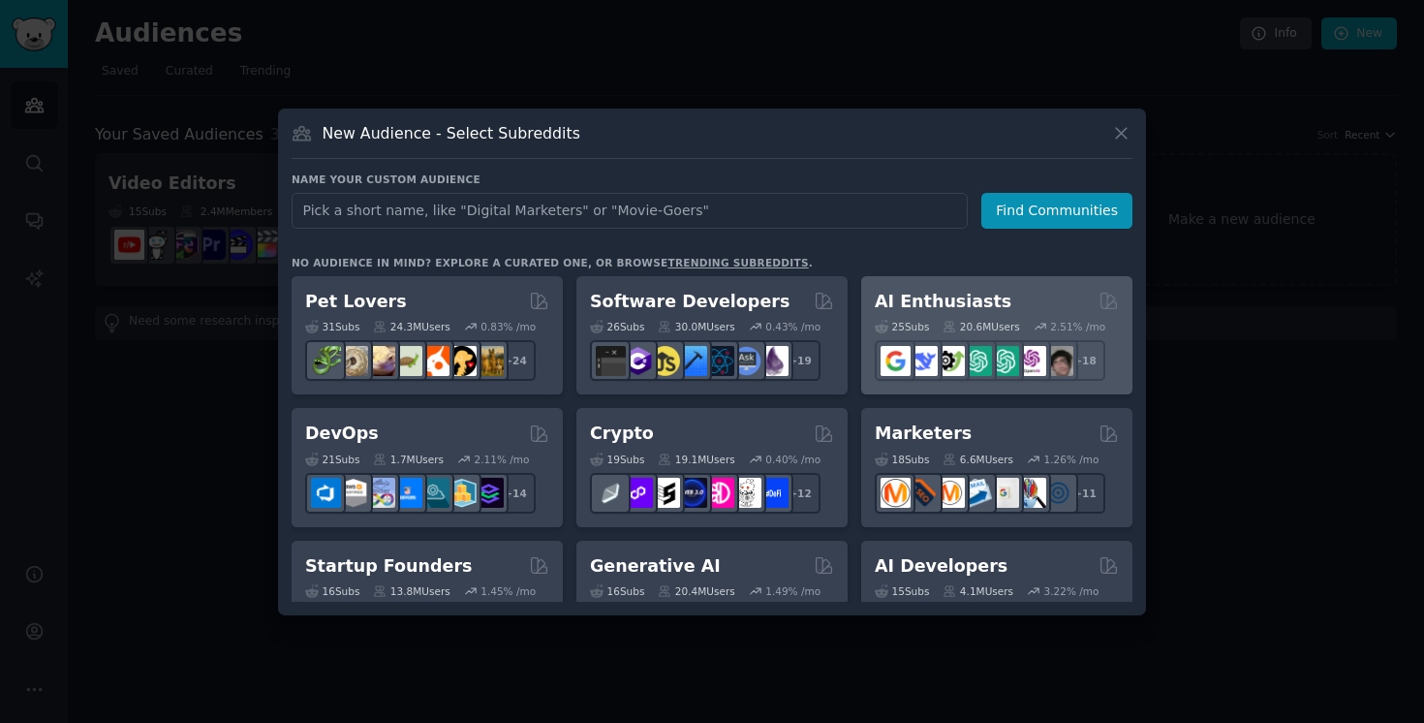
click at [1016, 293] on div "AI Enthusiasts" at bounding box center [997, 302] width 244 height 24
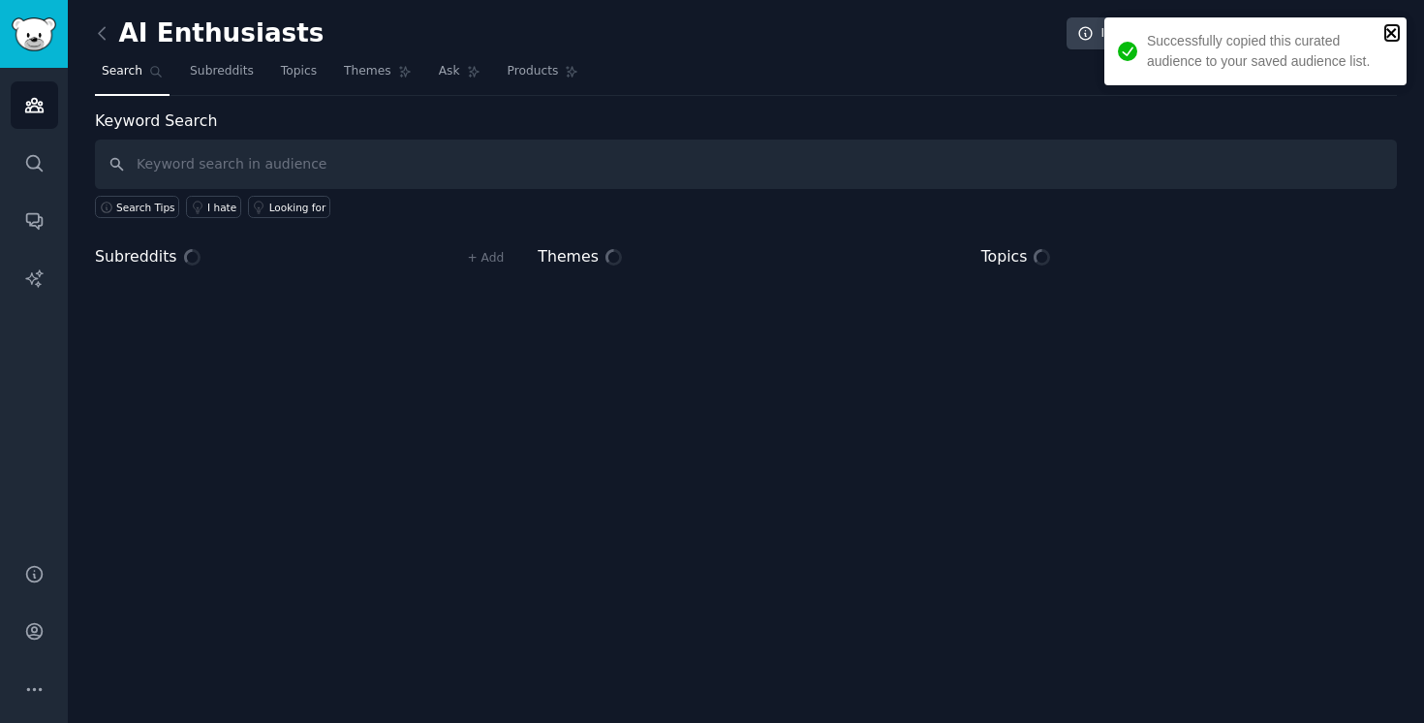
click at [1394, 33] on icon "close" at bounding box center [1392, 32] width 14 height 15
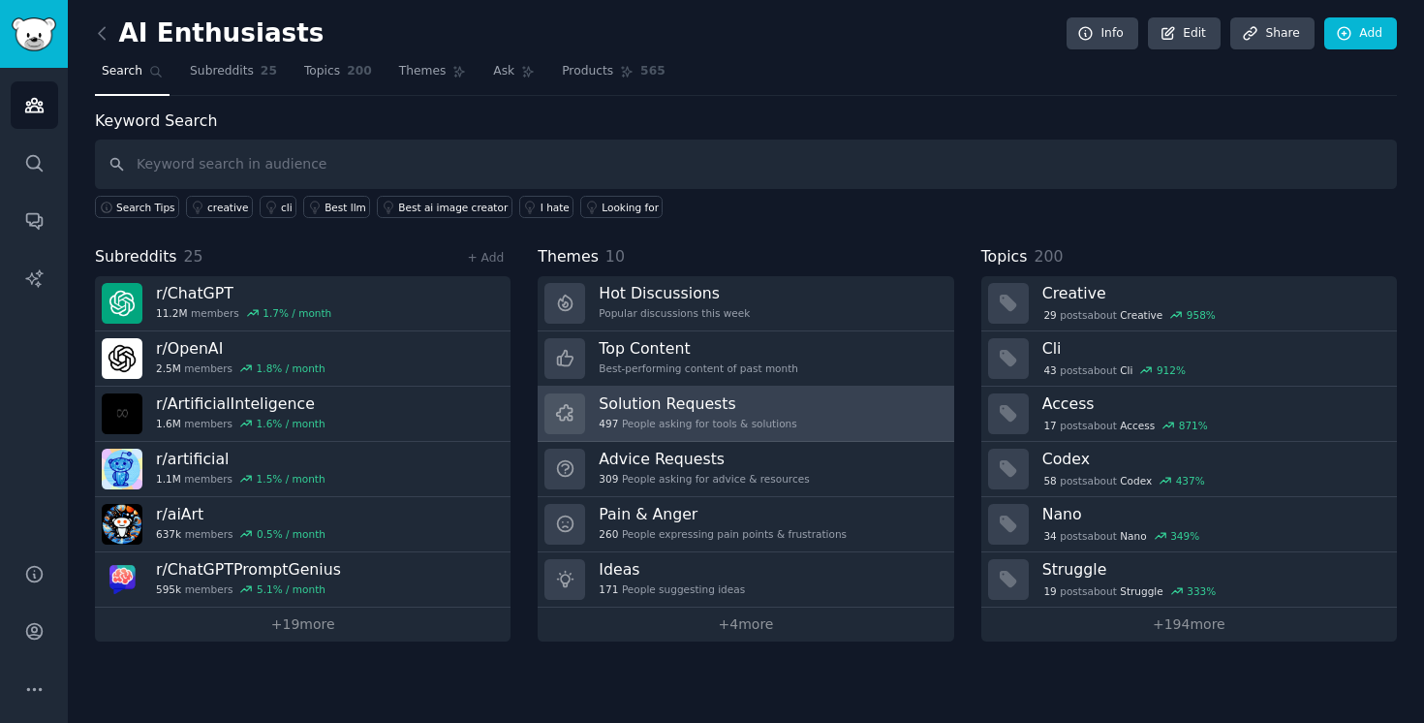
click at [775, 397] on h3 "Solution Requests" at bounding box center [698, 403] width 198 height 20
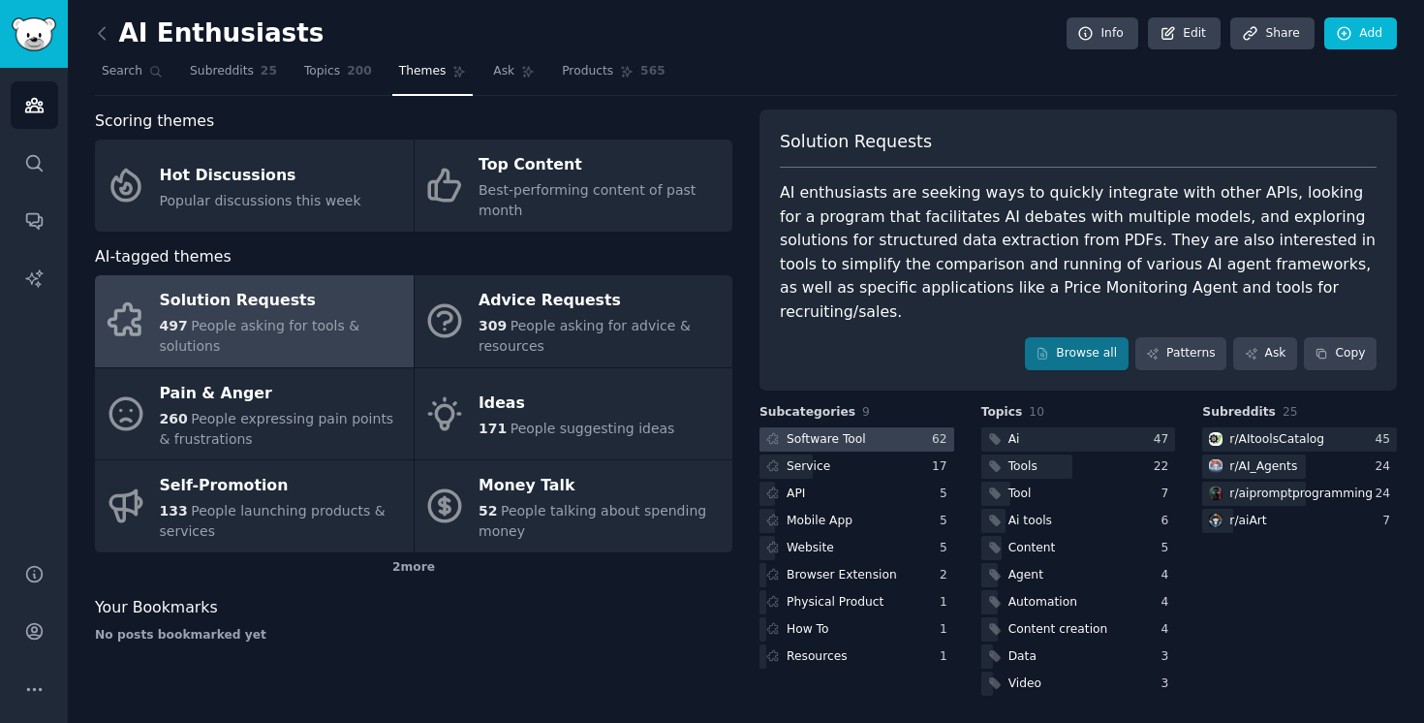
click at [841, 431] on div "Software Tool" at bounding box center [825, 439] width 79 height 17
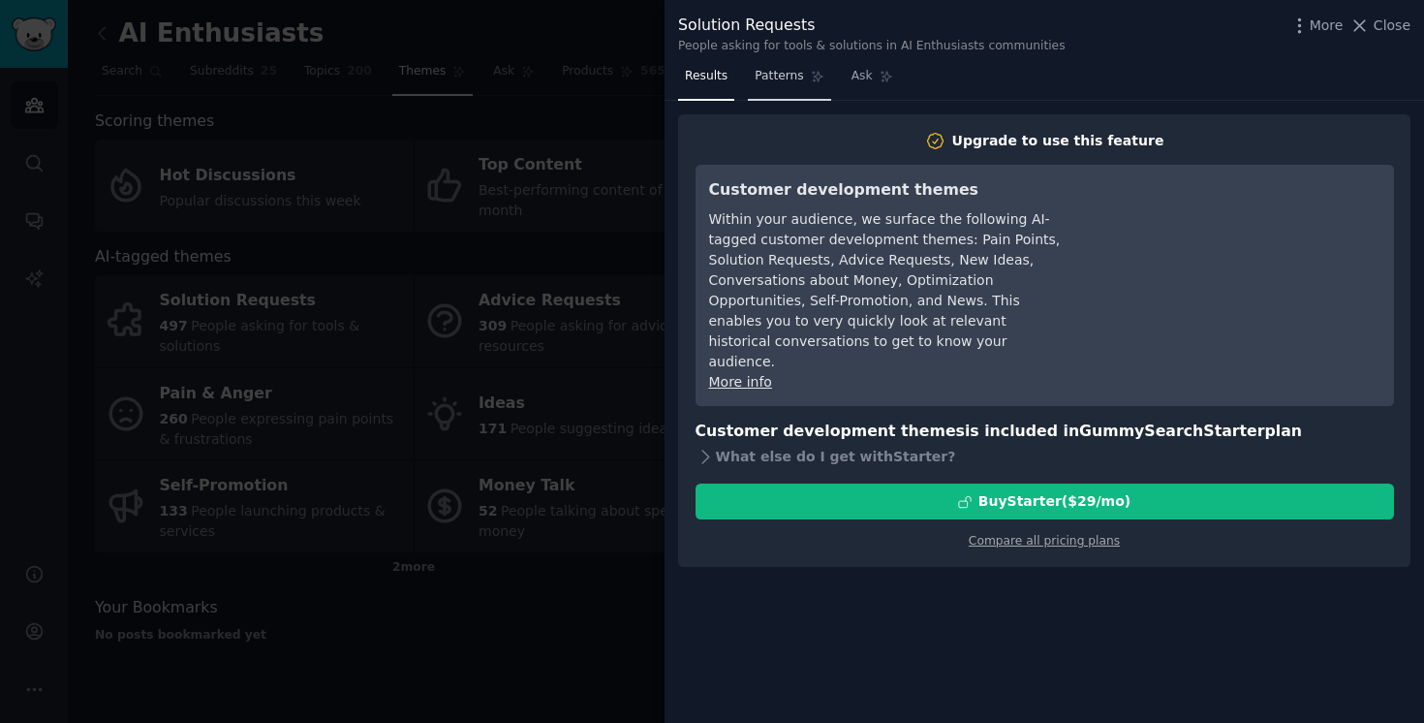
click at [786, 74] on span "Patterns" at bounding box center [779, 76] width 48 height 17
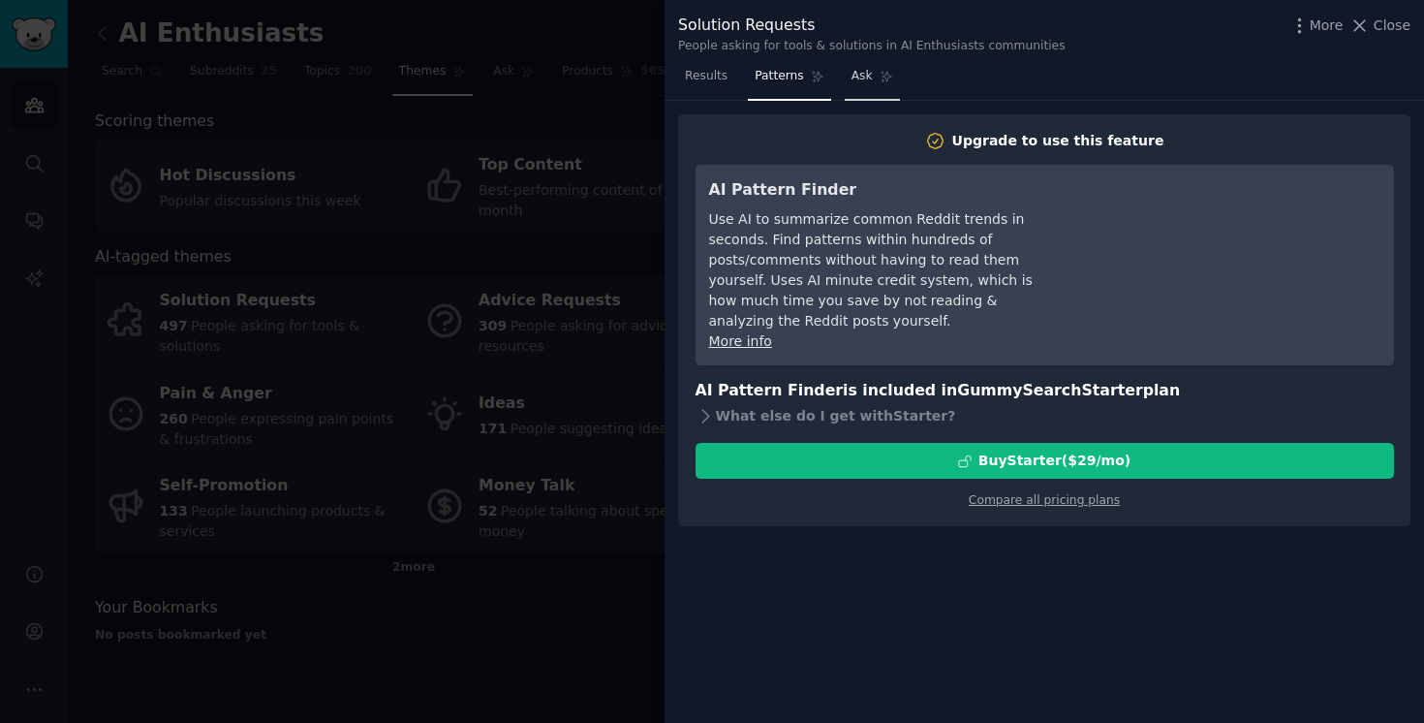
click at [854, 75] on span "Ask" at bounding box center [861, 76] width 21 height 17
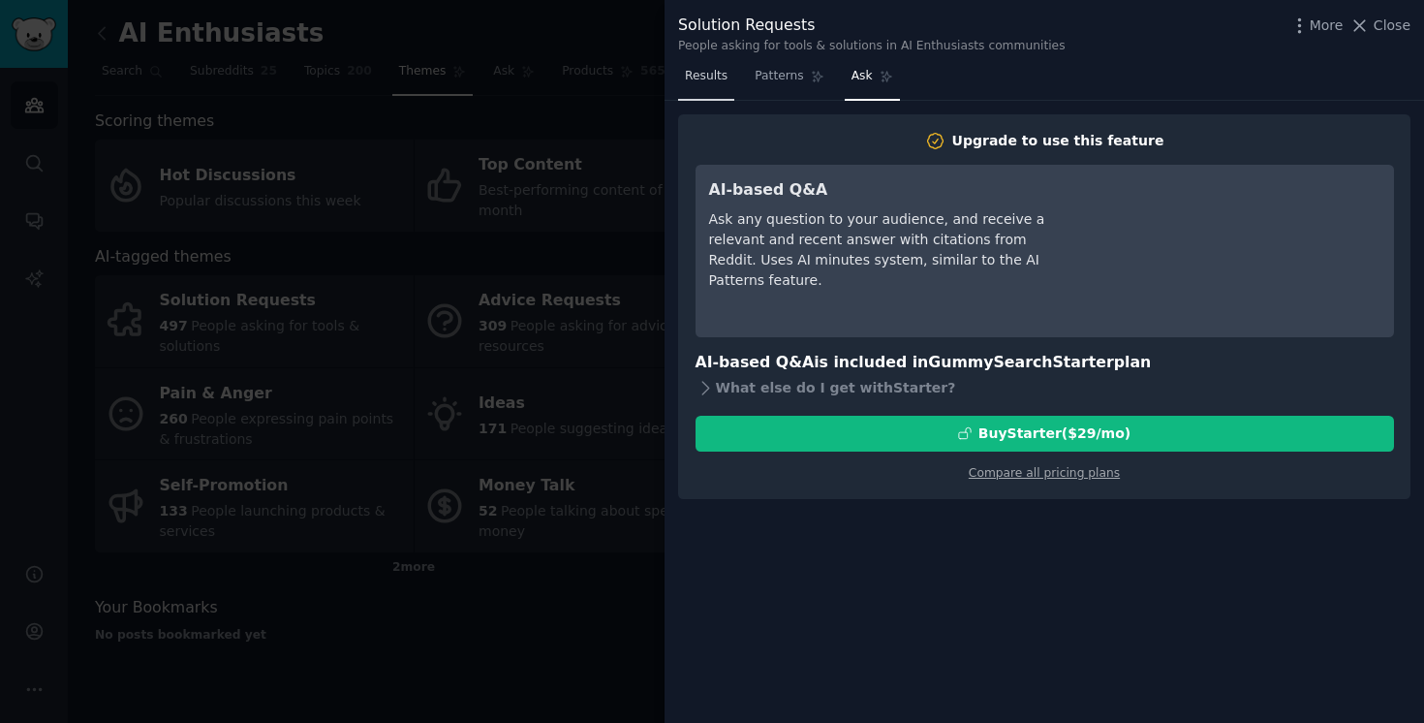
click at [724, 73] on span "Results" at bounding box center [706, 76] width 43 height 17
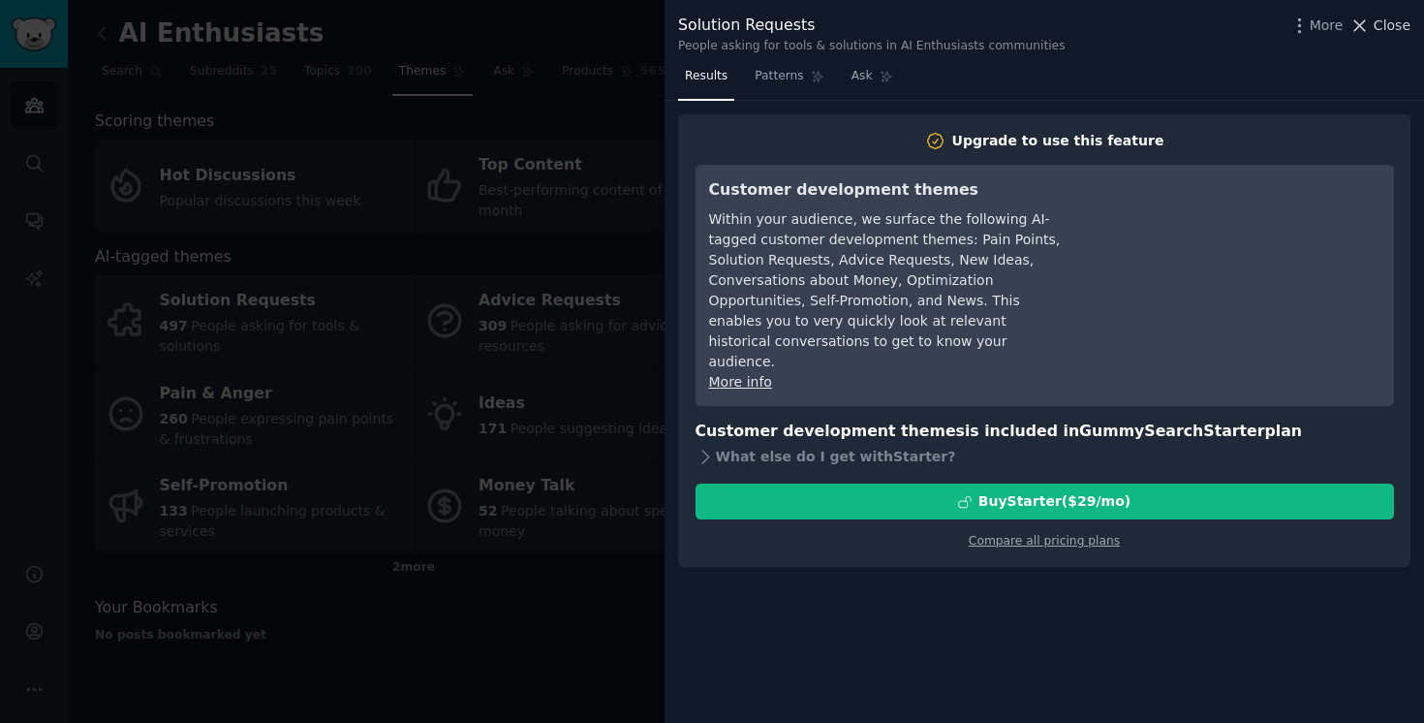
click at [1403, 30] on span "Close" at bounding box center [1391, 25] width 37 height 20
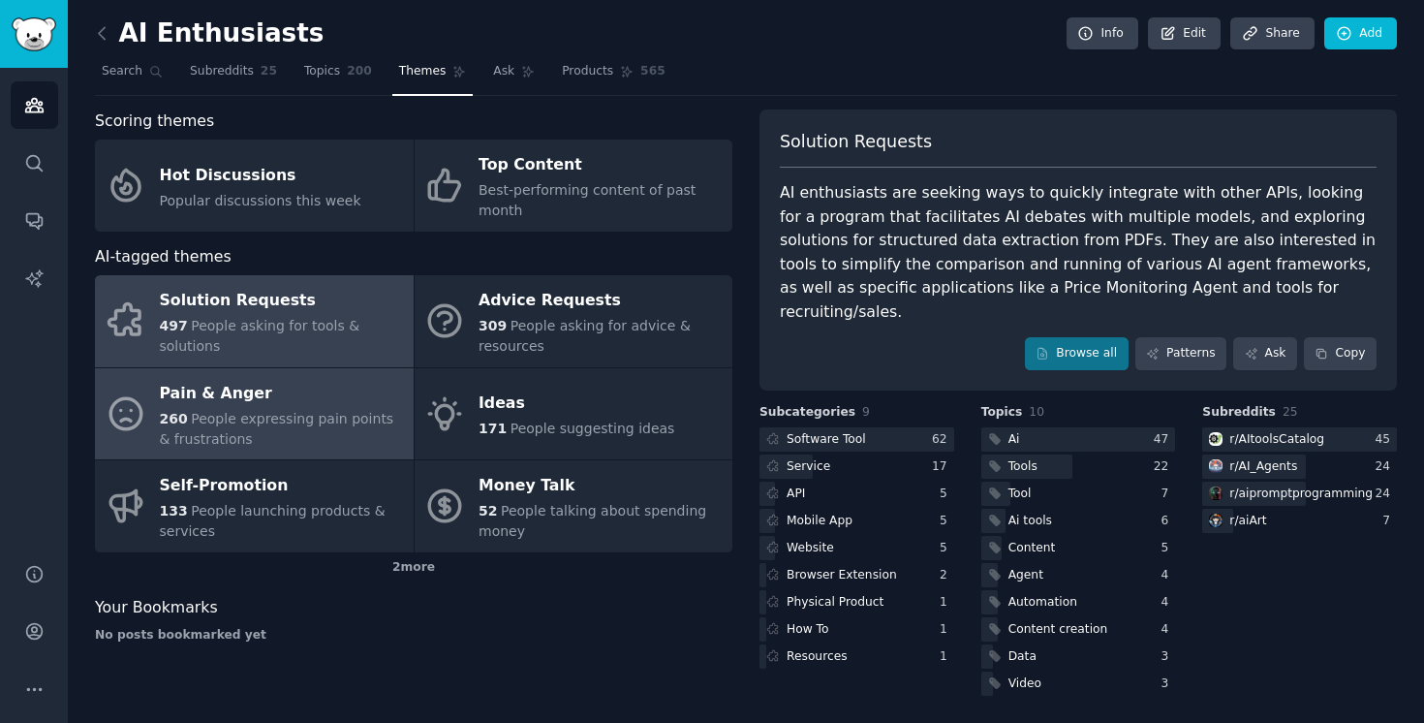
click at [339, 400] on div "Pain & Anger" at bounding box center [282, 393] width 244 height 31
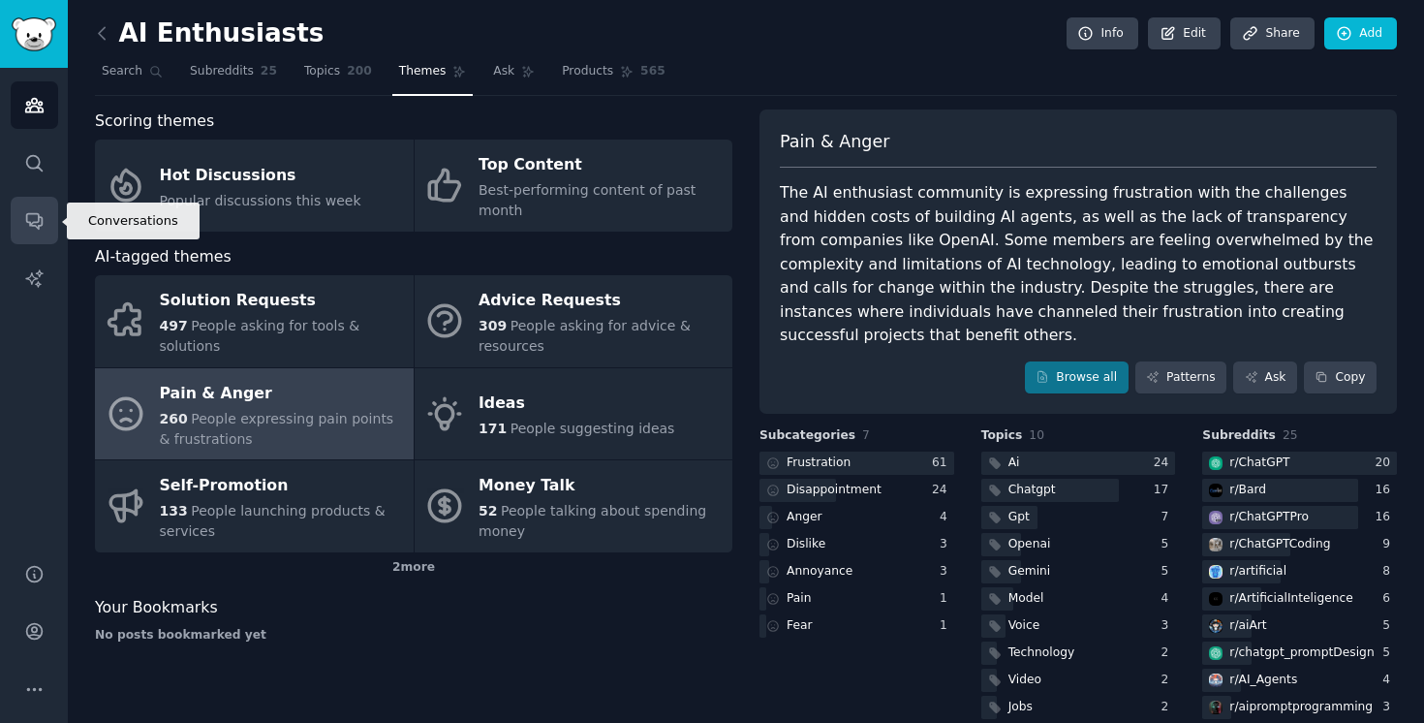
click at [47, 229] on link "Conversations" at bounding box center [34, 220] width 47 height 47
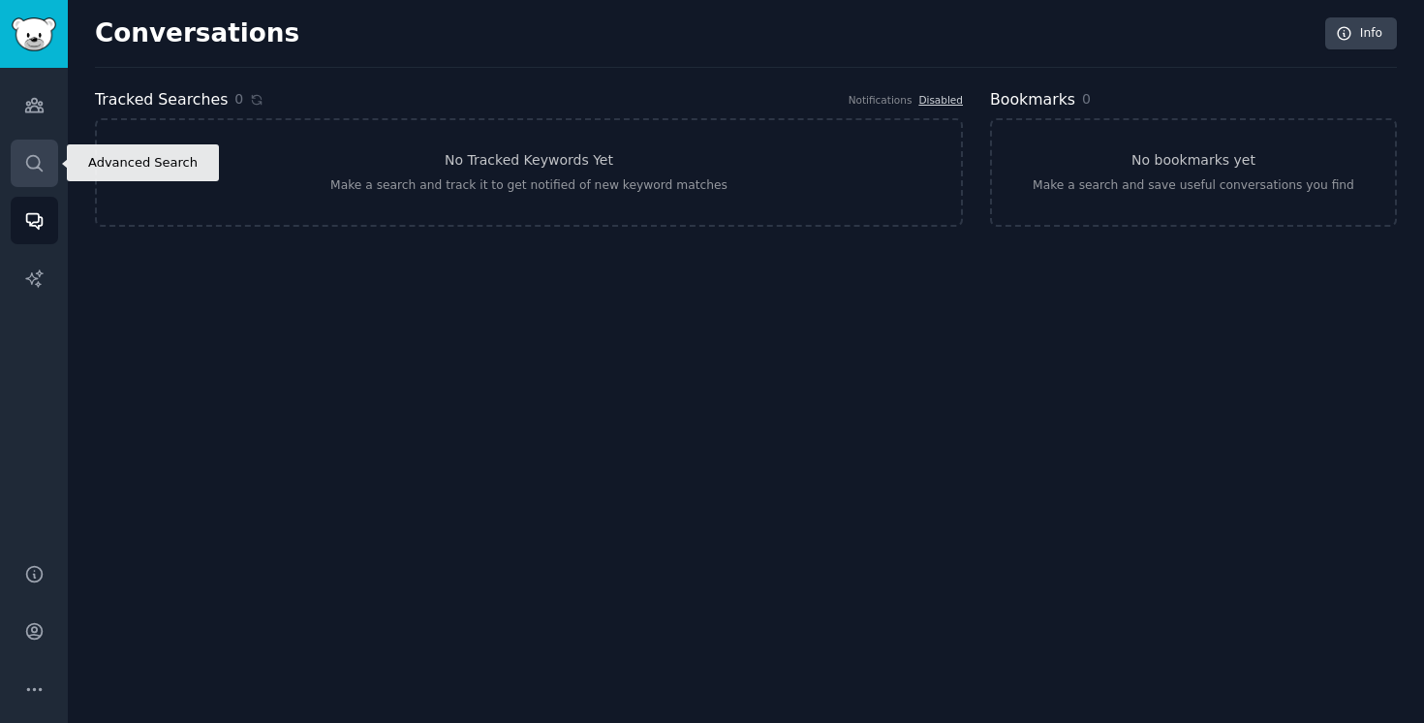
click at [37, 167] on icon "Sidebar" at bounding box center [33, 162] width 15 height 15
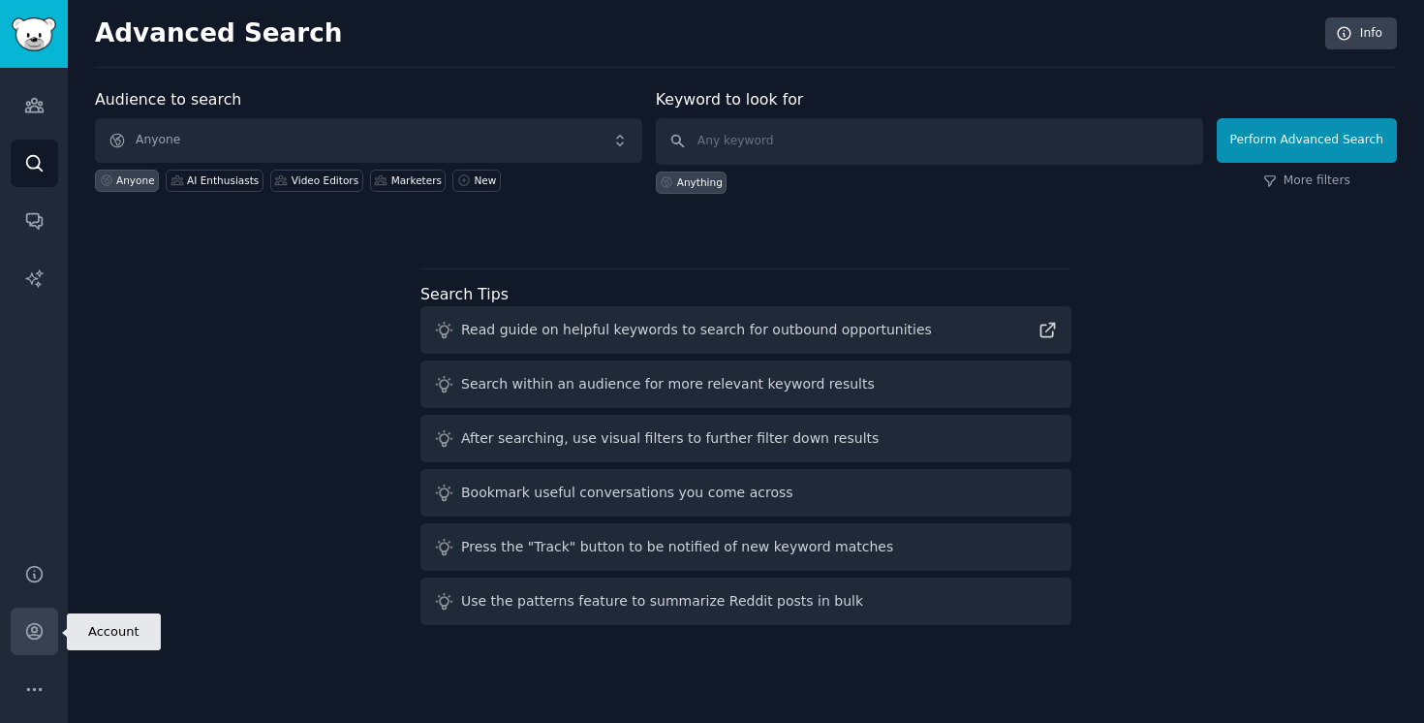
click at [41, 632] on icon "Sidebar" at bounding box center [33, 631] width 15 height 15
